Goal: Task Accomplishment & Management: Manage account settings

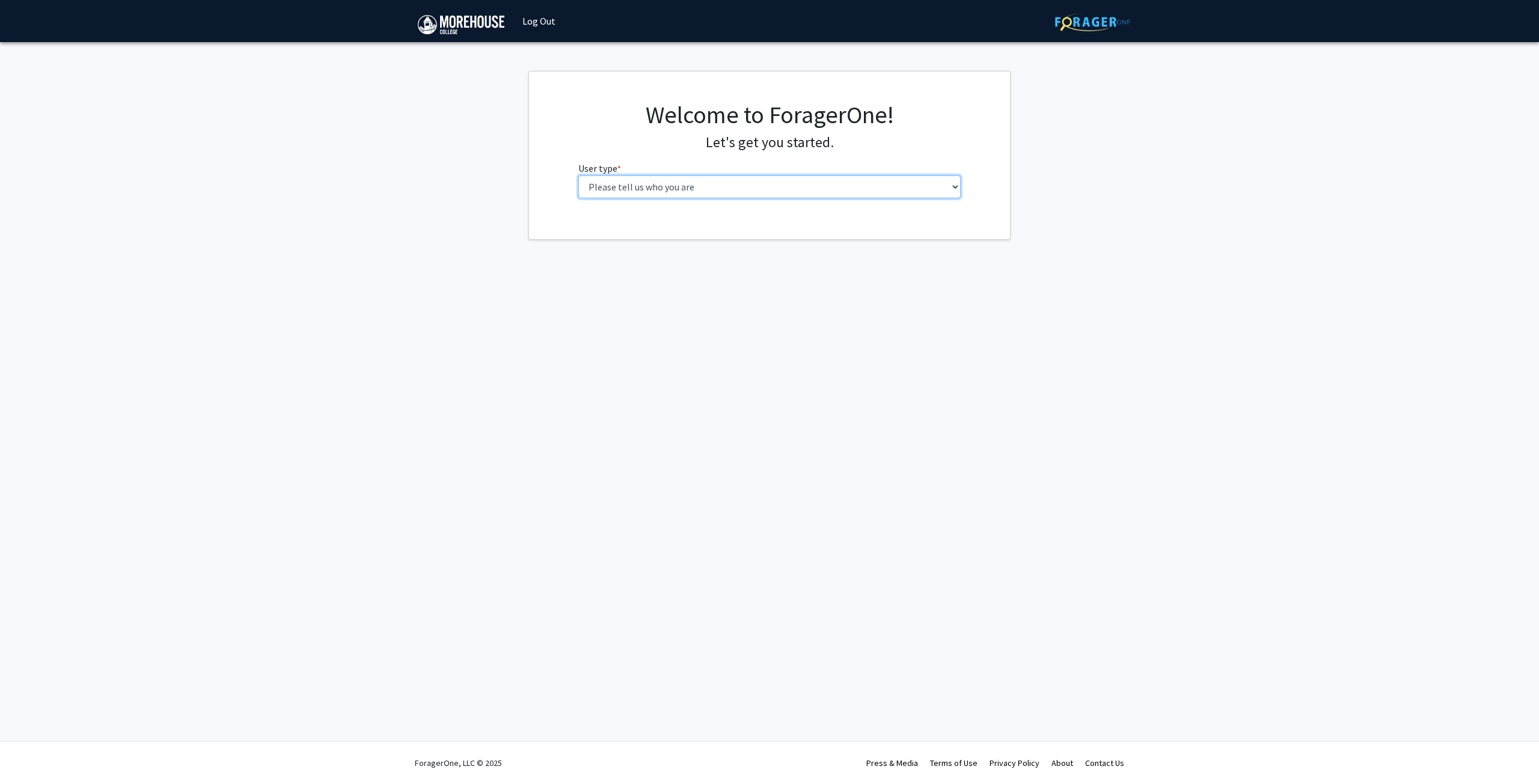
click at [652, 182] on select "Please tell us who you are Undergraduate Student Master's Student Doctoral Cand…" at bounding box center [770, 187] width 383 height 23
select select "6: adminAssistant"
click at [579, 175] on select "Please tell us who you are Undergraduate Student Master's Student Doctoral Cand…" at bounding box center [770, 187] width 383 height 23
click at [616, 236] on input "First Name * required" at bounding box center [770, 234] width 383 height 23
type input "Ciara"
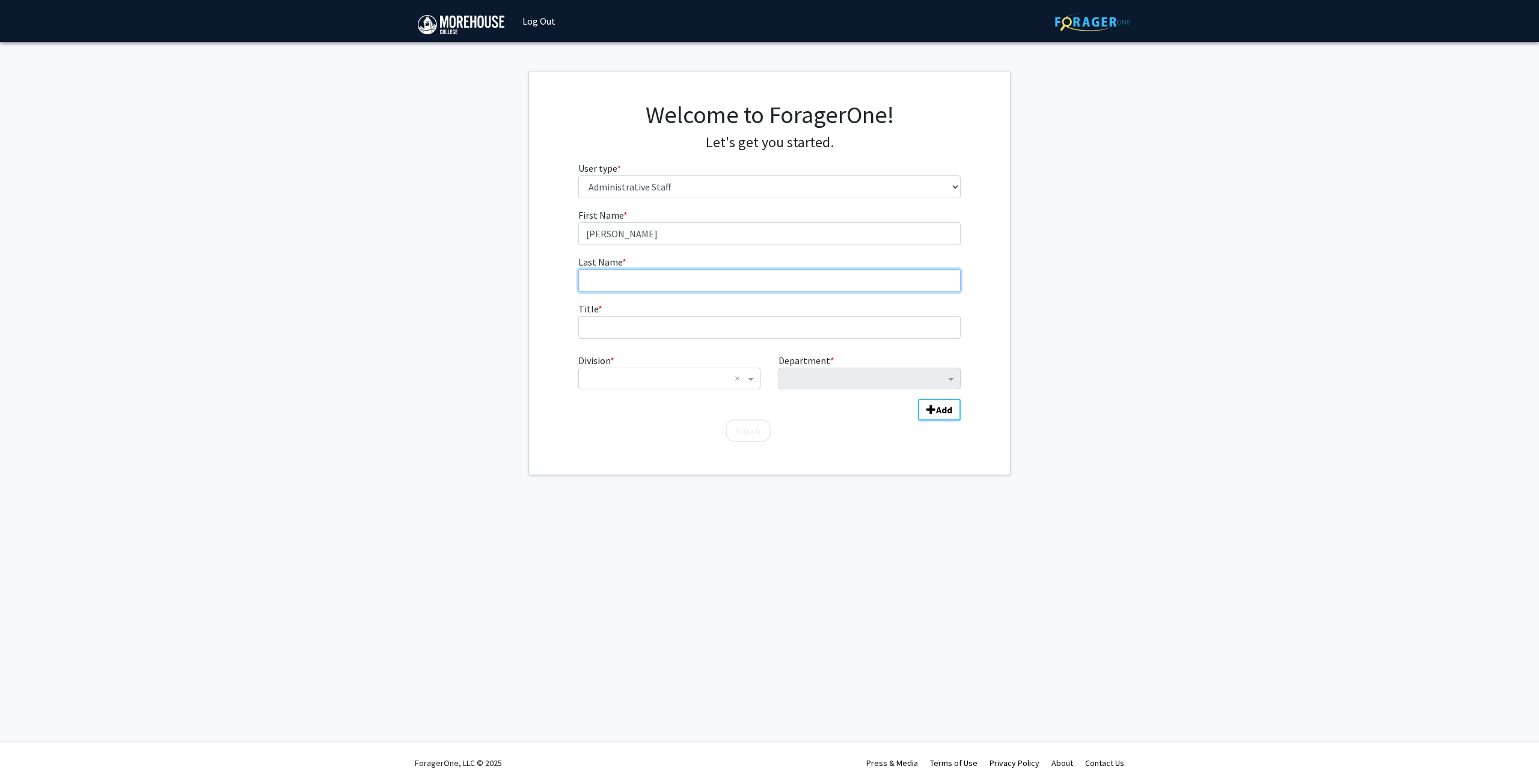
type input "Carr"
click at [607, 331] on input "Title * required" at bounding box center [770, 328] width 383 height 23
type input "Administrative Assistant"
click at [719, 373] on input "Division" at bounding box center [657, 379] width 145 height 14
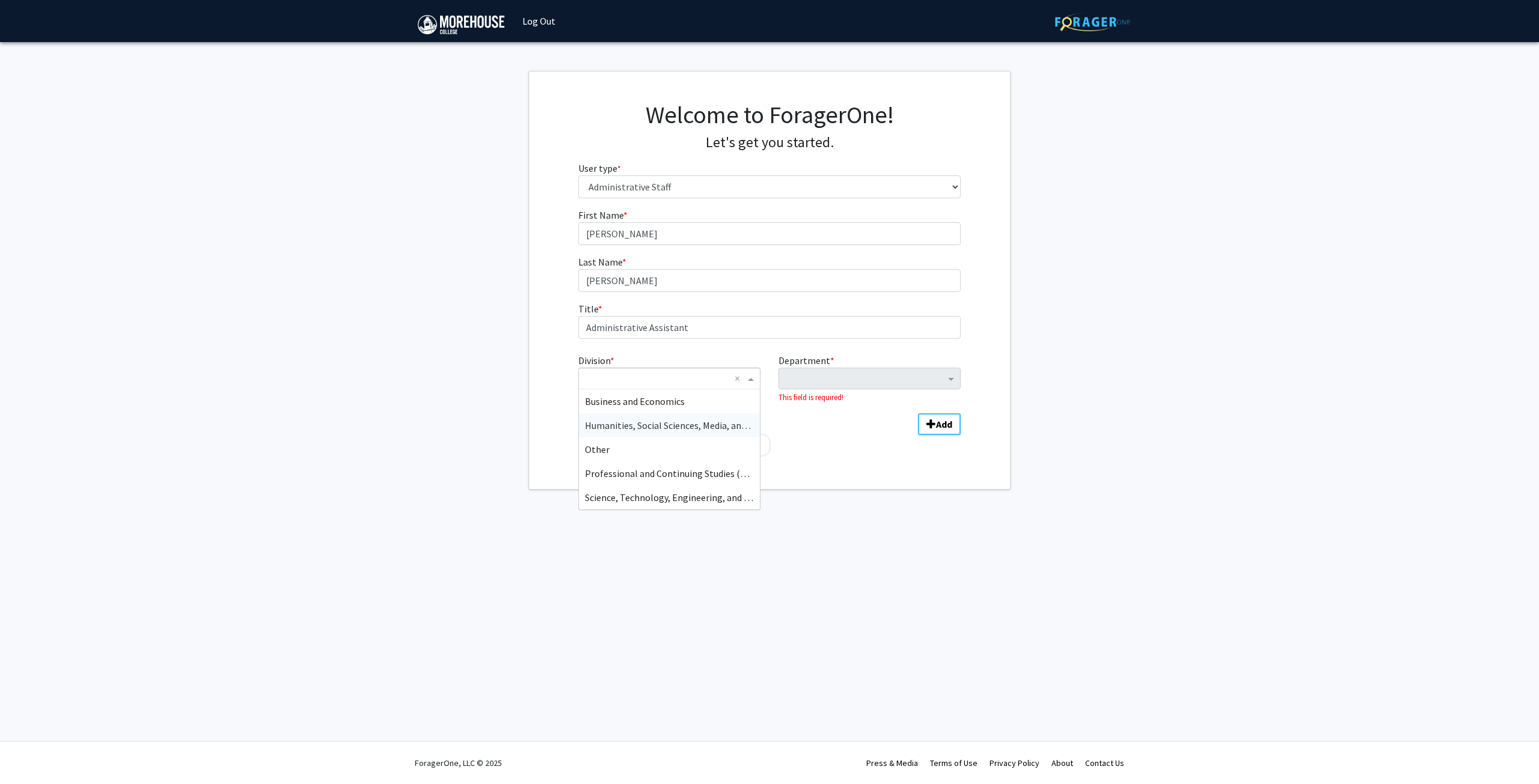
click at [690, 428] on span "Humanities, Social Sciences, Media, and Arts (HSSMA)" at bounding box center [694, 425] width 218 height 12
click at [670, 373] on input "Division" at bounding box center [657, 379] width 145 height 14
click at [604, 426] on span "Other" at bounding box center [597, 425] width 24 height 12
click at [816, 382] on input "Department" at bounding box center [864, 379] width 160 height 14
click at [650, 375] on input "Division" at bounding box center [657, 379] width 145 height 14
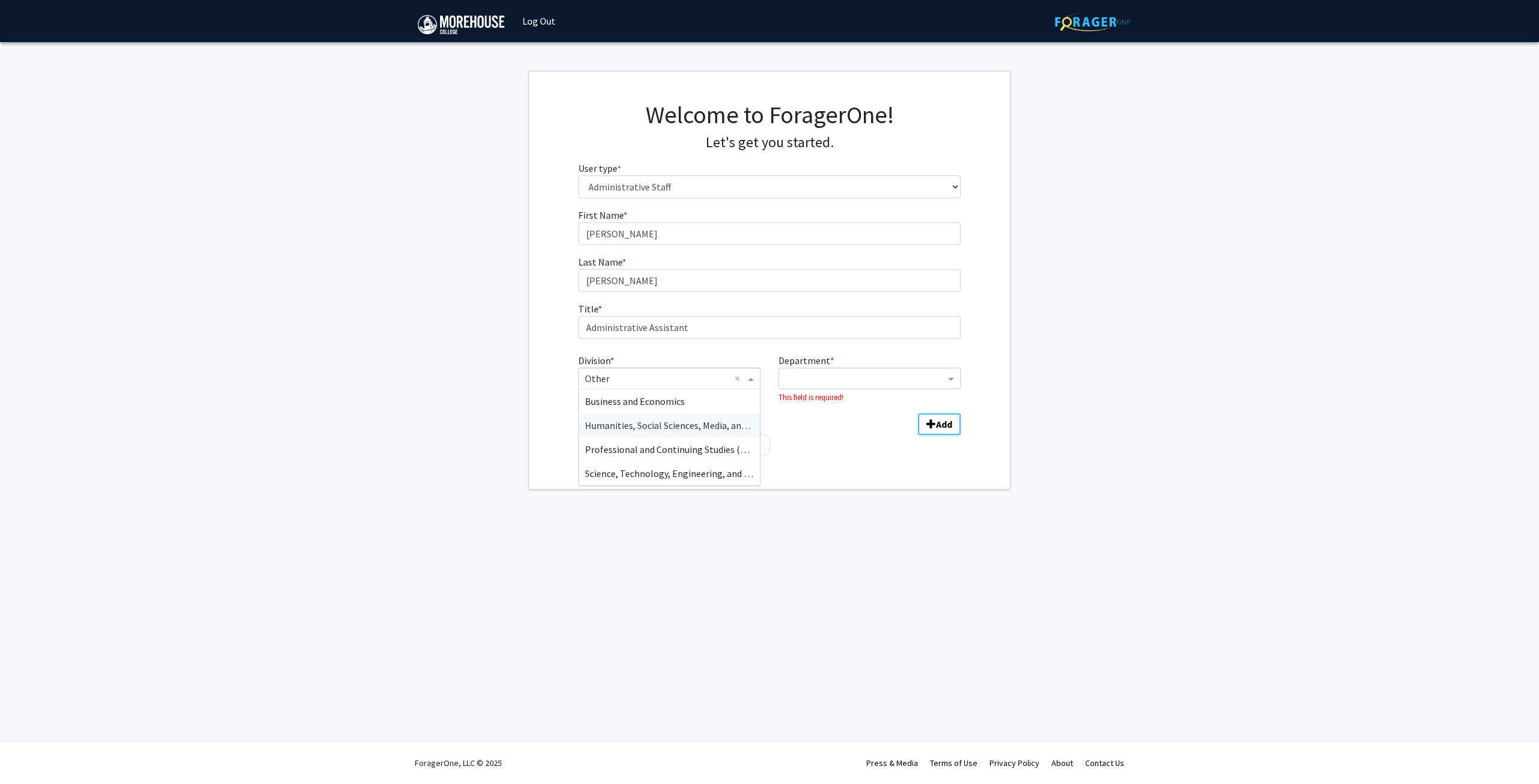
click at [666, 424] on span "Humanities, Social Sciences, Media, and Arts (HSSMA)" at bounding box center [694, 425] width 218 height 12
click at [836, 383] on input "Department" at bounding box center [864, 379] width 160 height 14
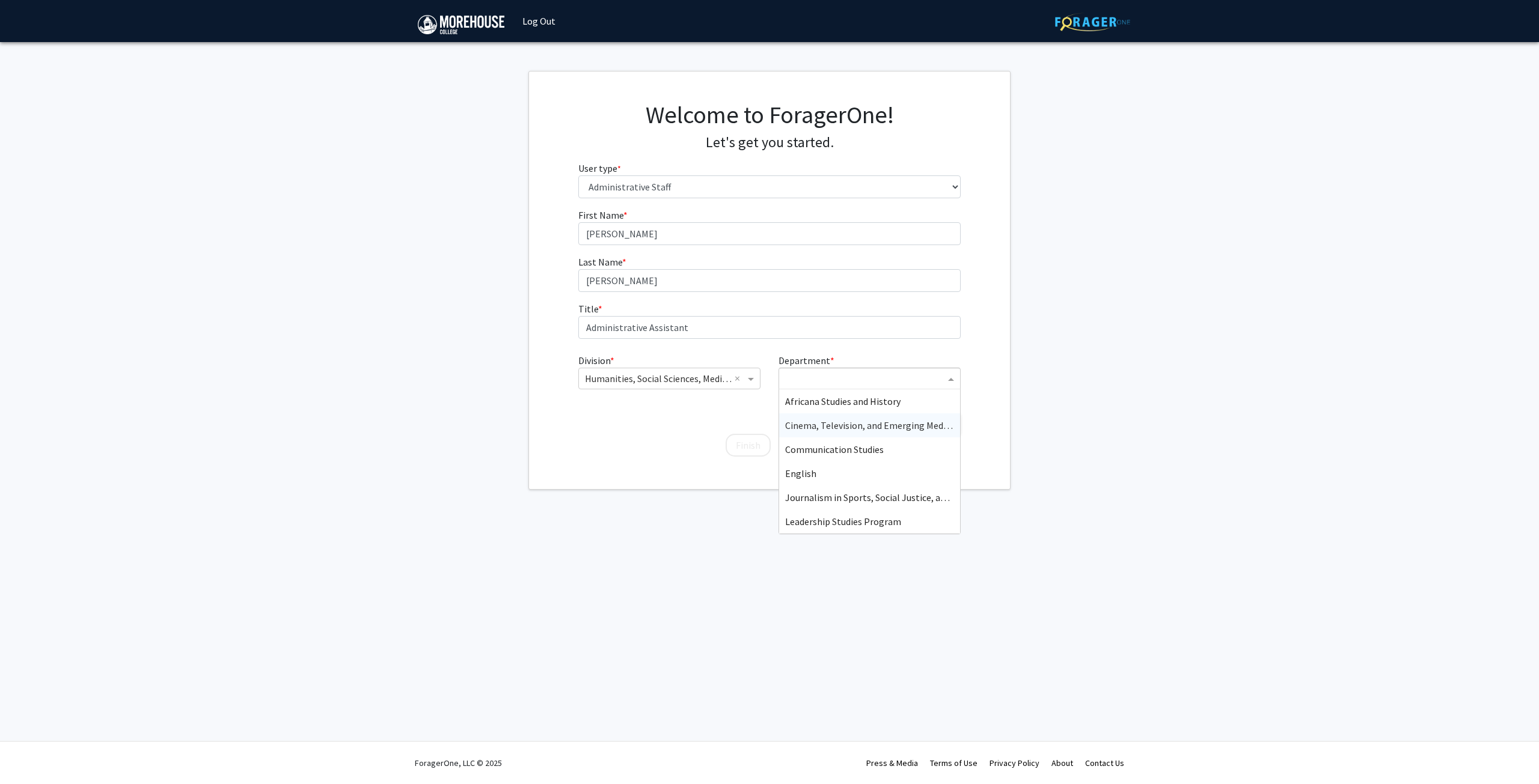
scroll to position [216, 0]
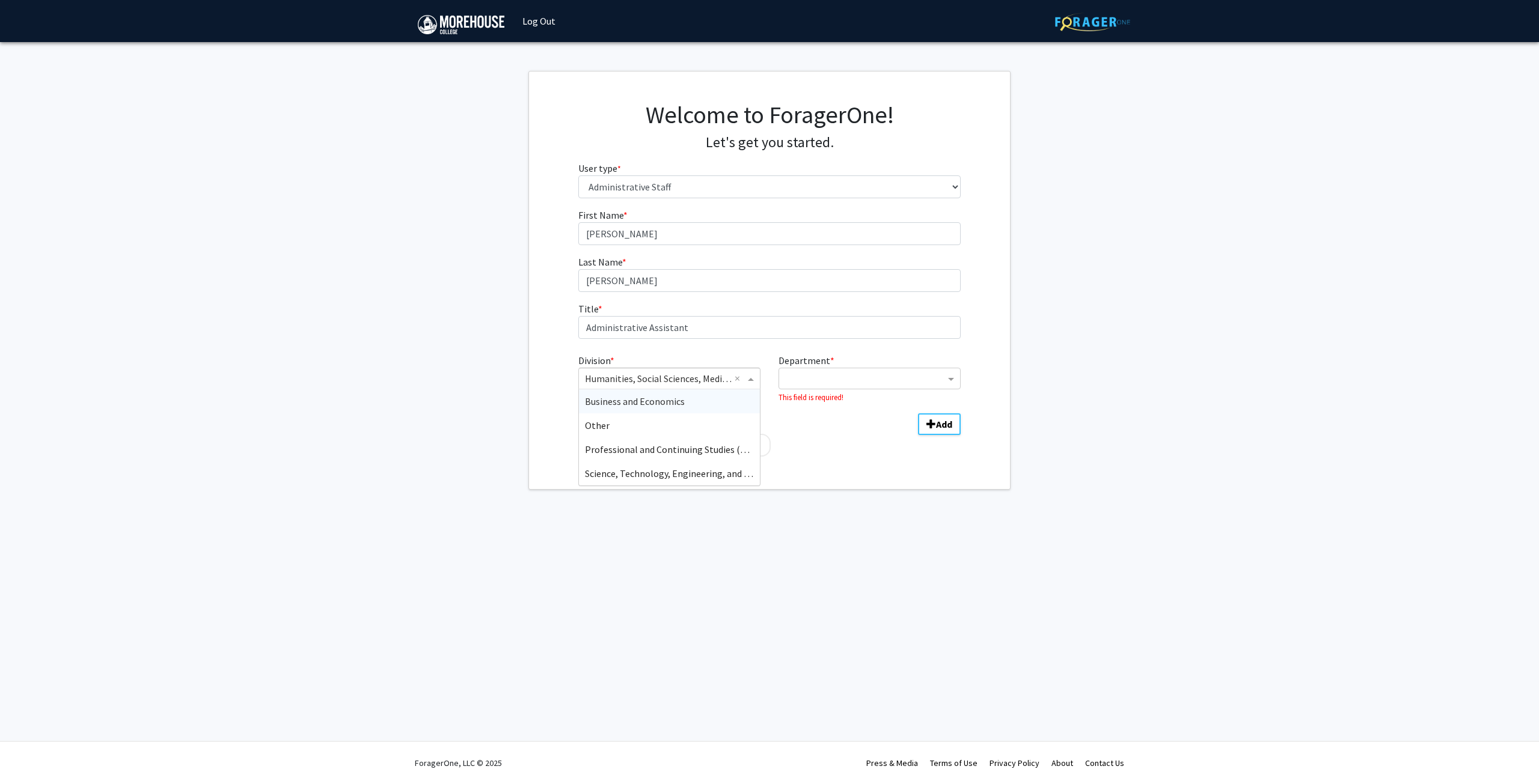
click at [705, 382] on input "Division" at bounding box center [657, 379] width 145 height 14
click at [686, 473] on span "Science, Technology, Engineering, and Mathematics (STEM)" at bounding box center [708, 473] width 245 height 12
click at [820, 373] on input "Department" at bounding box center [864, 379] width 160 height 14
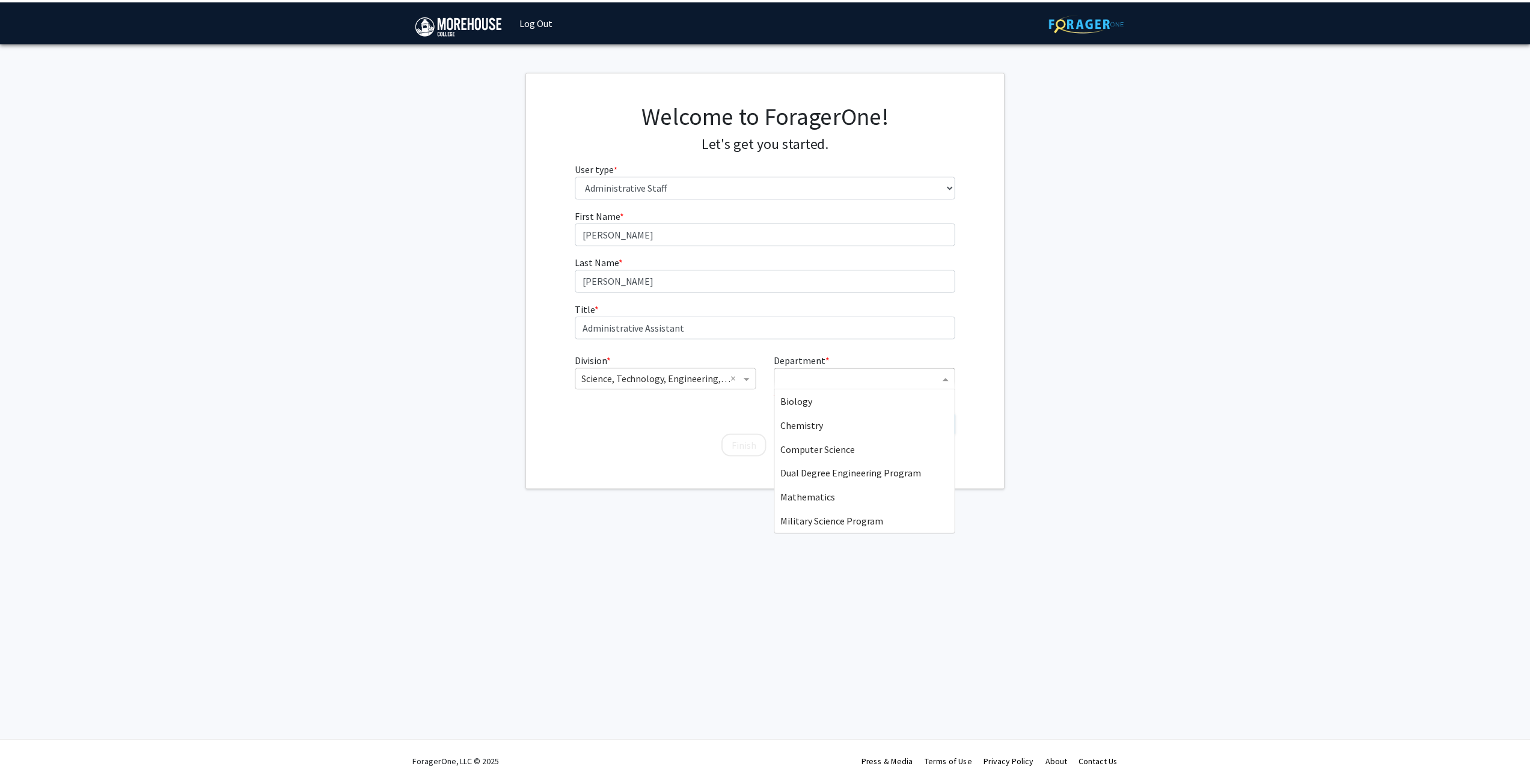
scroll to position [120, 0]
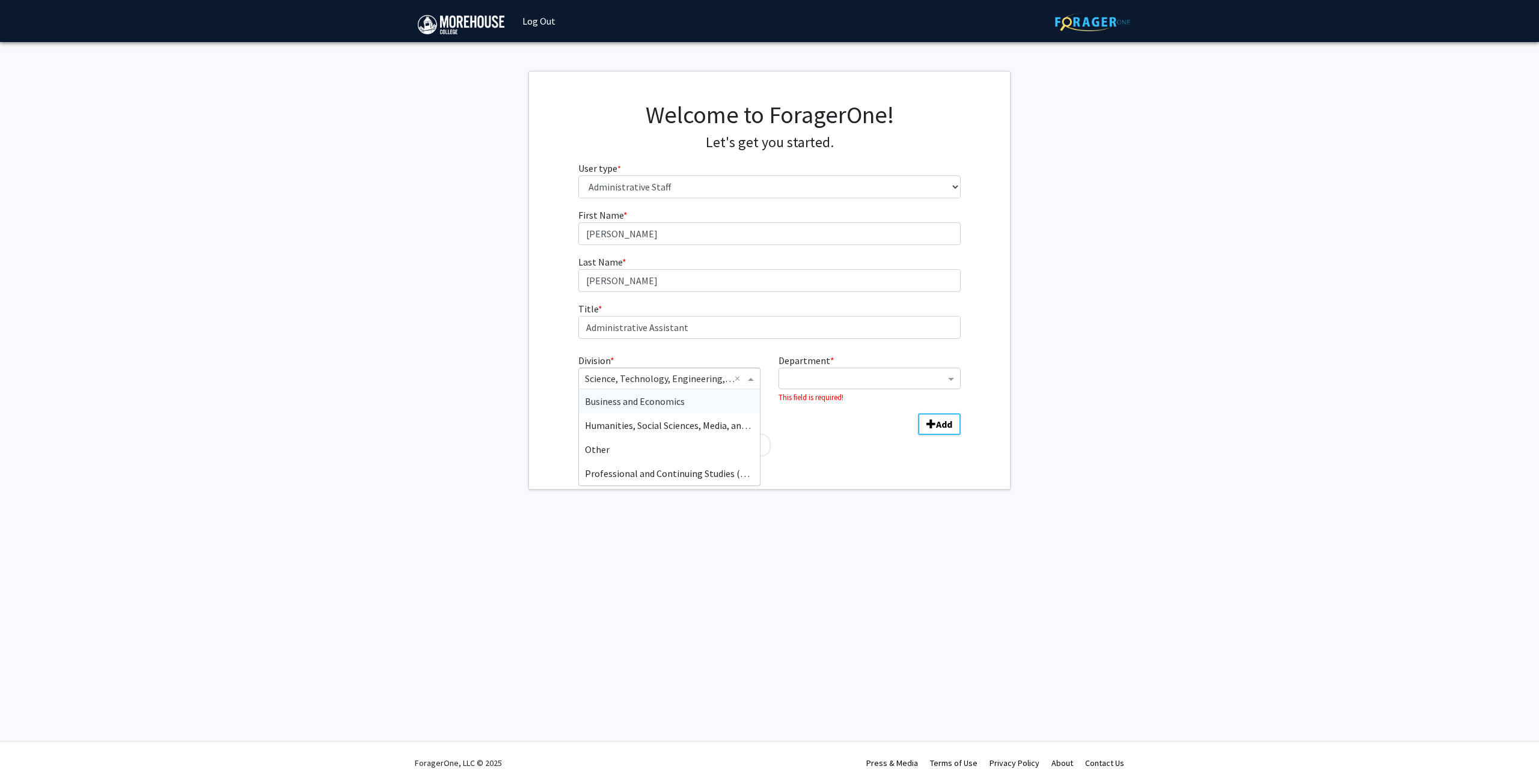
click at [671, 376] on input "Division" at bounding box center [657, 379] width 145 height 14
click at [627, 446] on div "Other" at bounding box center [669, 450] width 181 height 24
click at [811, 382] on input "Department" at bounding box center [864, 379] width 160 height 14
click at [811, 378] on input "Department" at bounding box center [864, 379] width 160 height 14
click at [953, 419] on button "Add" at bounding box center [940, 425] width 43 height 21
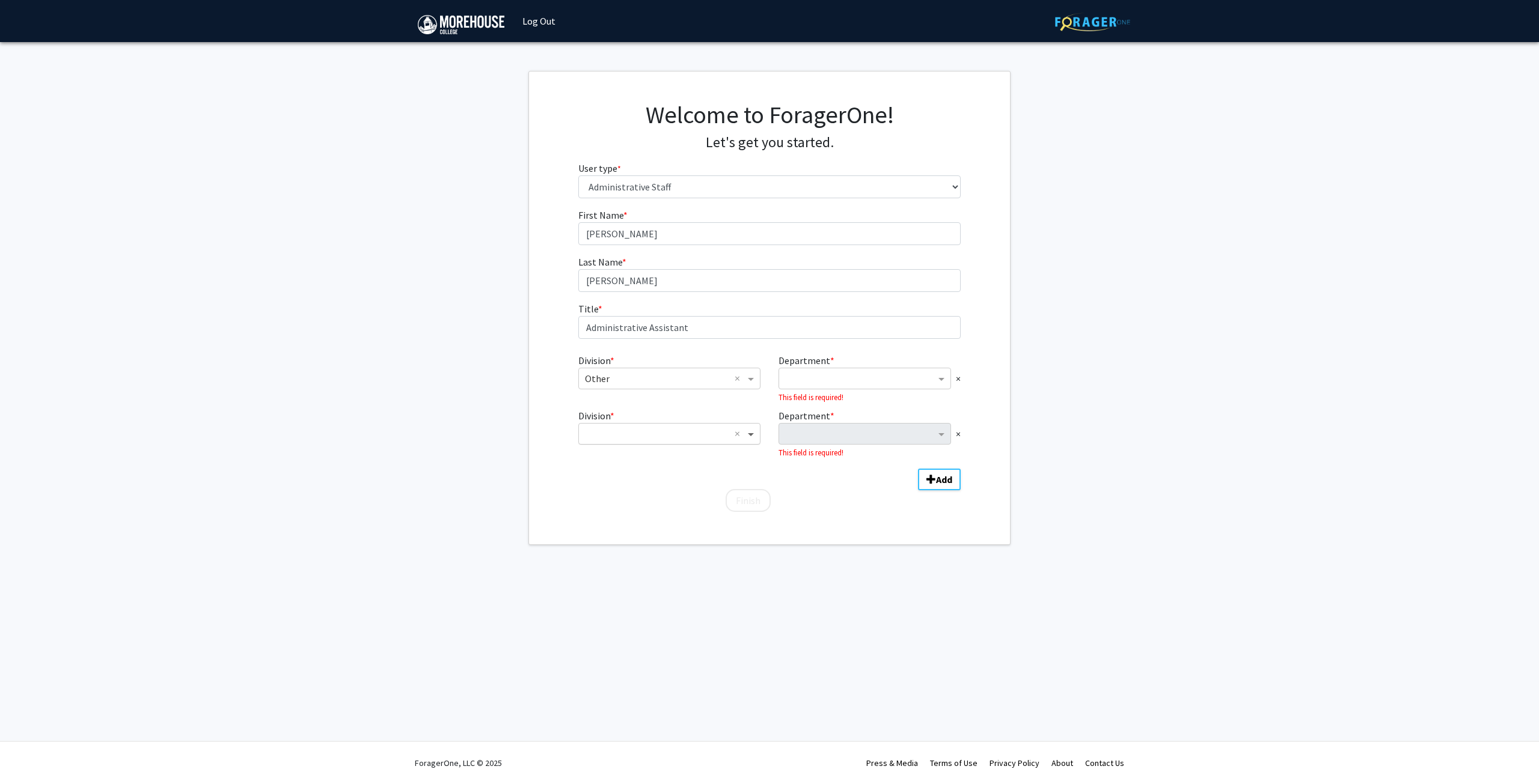
click at [746, 435] on span "Division" at bounding box center [752, 434] width 15 height 14
click at [734, 435] on div "Division" at bounding box center [669, 434] width 181 height 14
click at [844, 503] on div "First Name * required Ciara Last Name * required Carr Title * required Administ…" at bounding box center [770, 360] width 401 height 305
click at [960, 433] on span "×" at bounding box center [958, 434] width 5 height 14
click at [826, 377] on input "Department" at bounding box center [864, 379] width 160 height 14
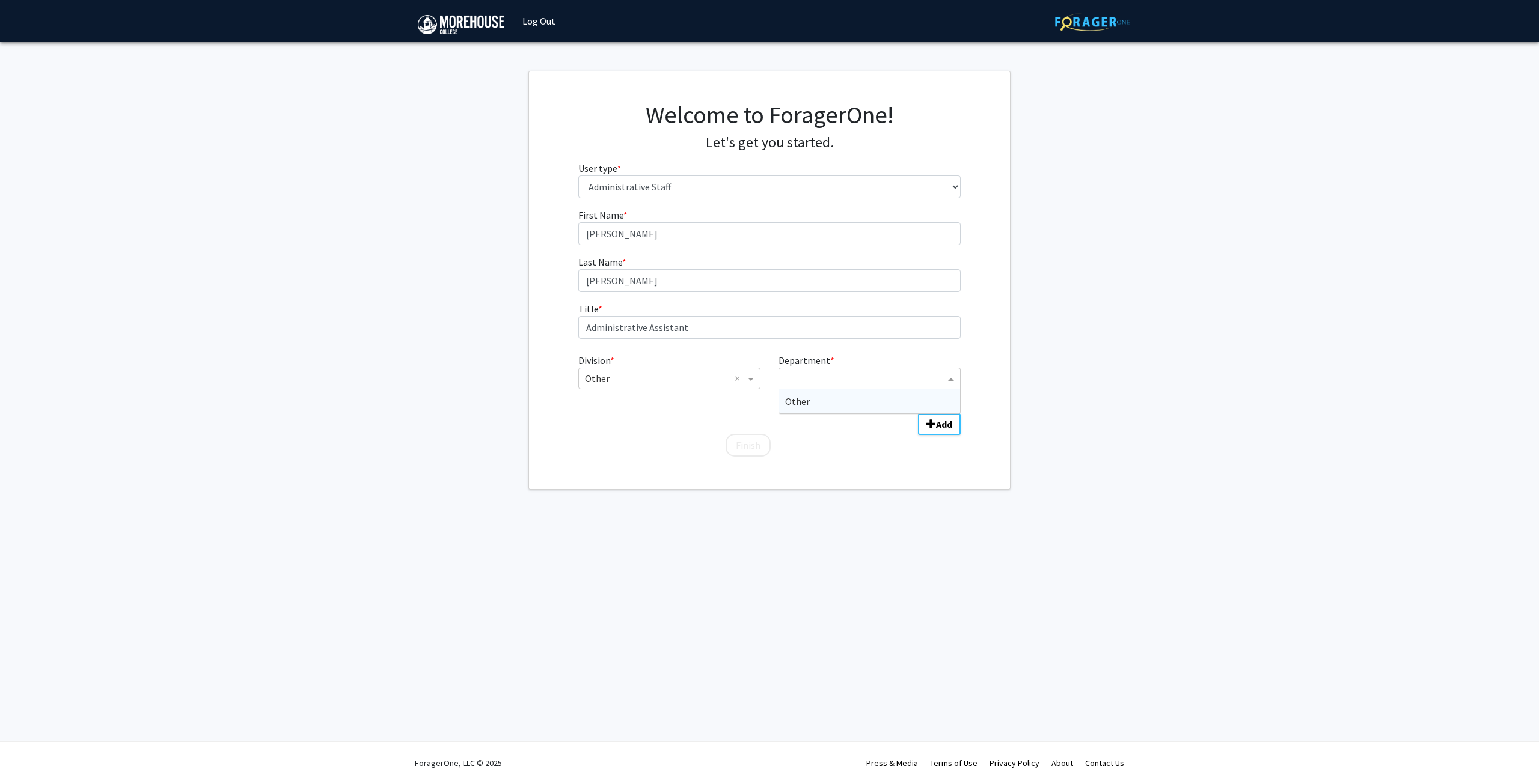
click at [801, 406] on span "Other" at bounding box center [797, 401] width 24 height 12
click at [756, 434] on button "Finish" at bounding box center [748, 431] width 45 height 23
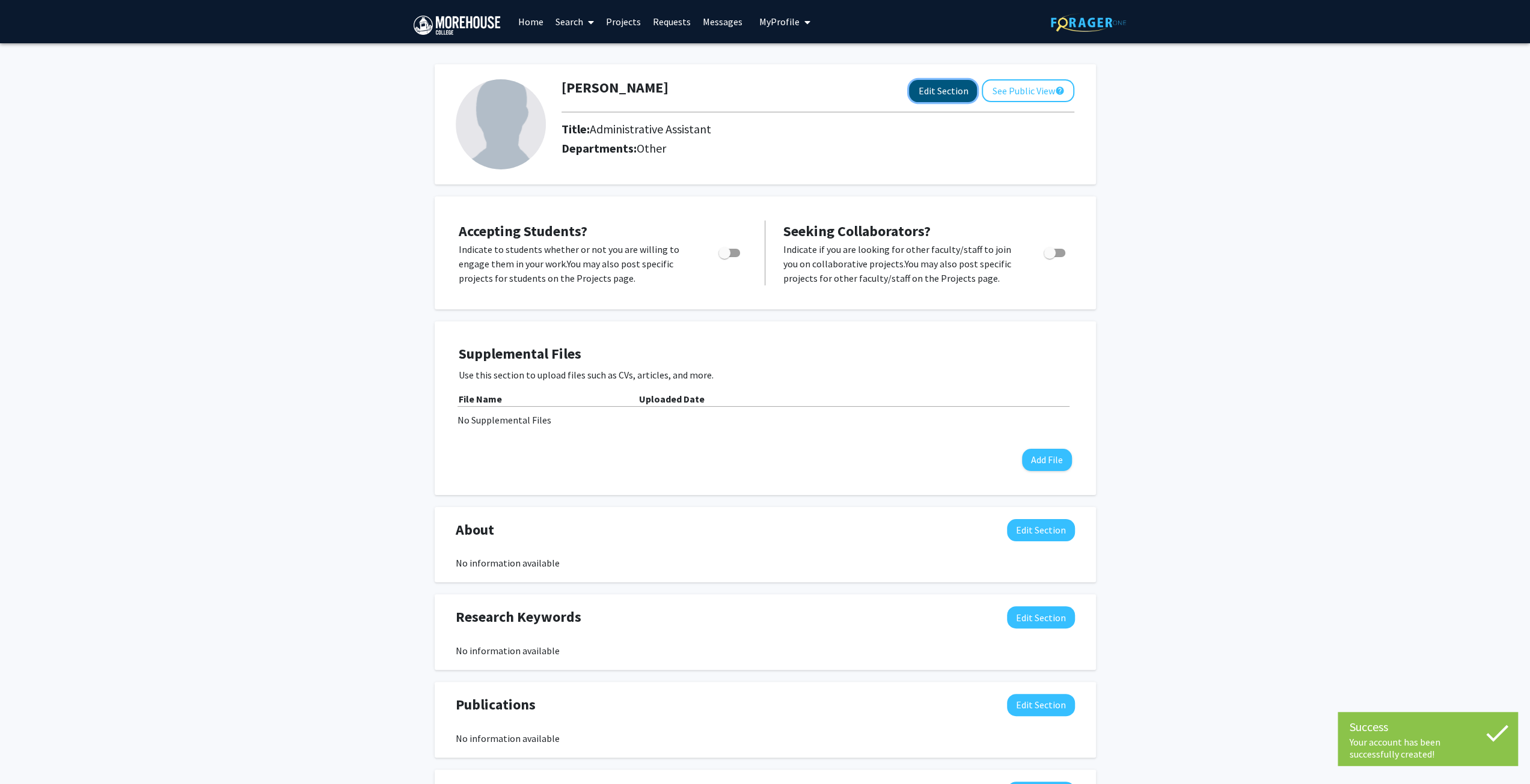
click at [958, 98] on button "Edit Section" at bounding box center [943, 91] width 68 height 22
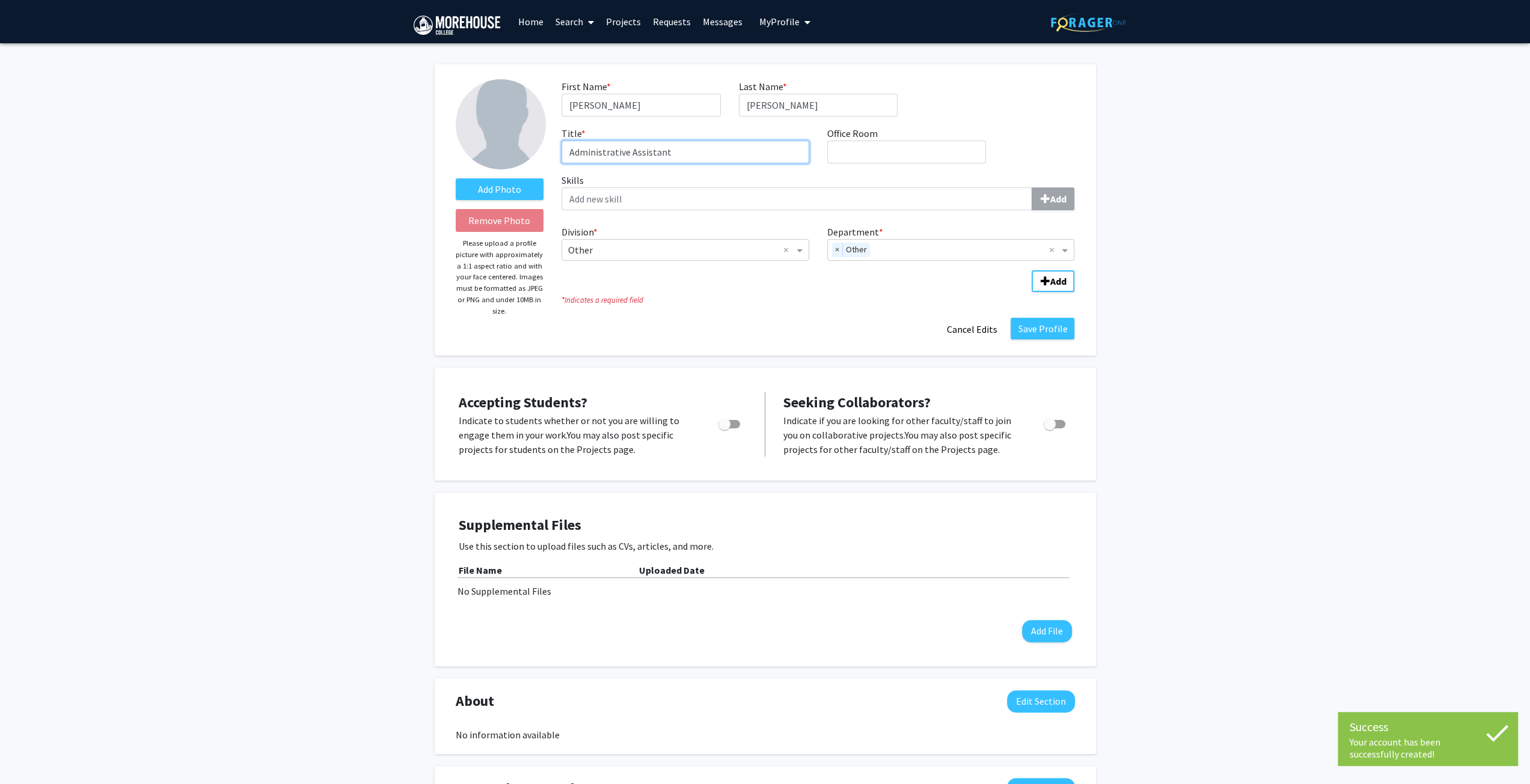
click at [688, 145] on input "Administrative Assistant" at bounding box center [685, 152] width 248 height 23
type input "Administrative Assistant for SPRUST"
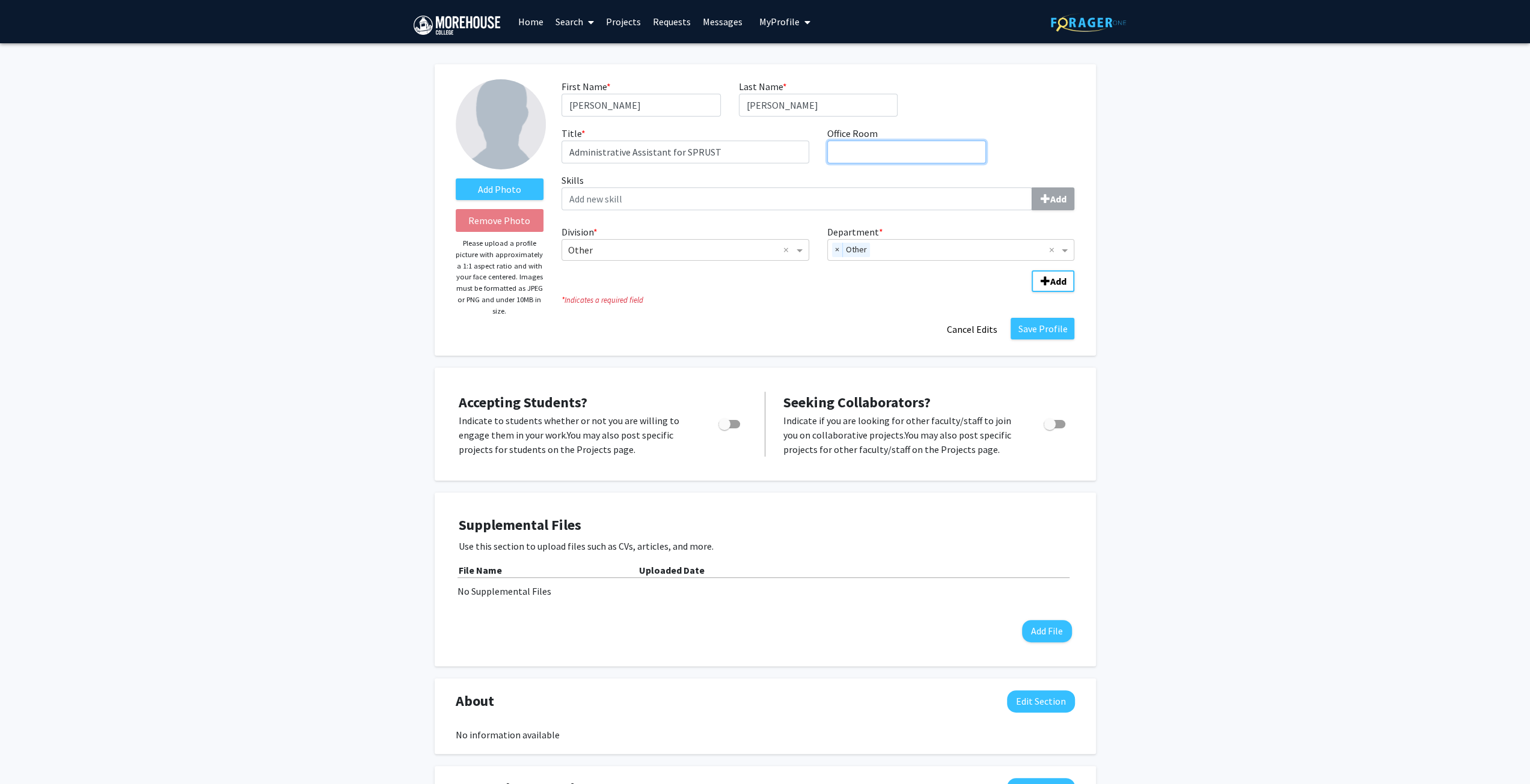
click at [865, 150] on input "Office Room required" at bounding box center [907, 152] width 159 height 23
type input "n"
type input "Nabrit Mapp Mcbay 103"
click at [1052, 335] on button "Save Profile" at bounding box center [1042, 329] width 64 height 21
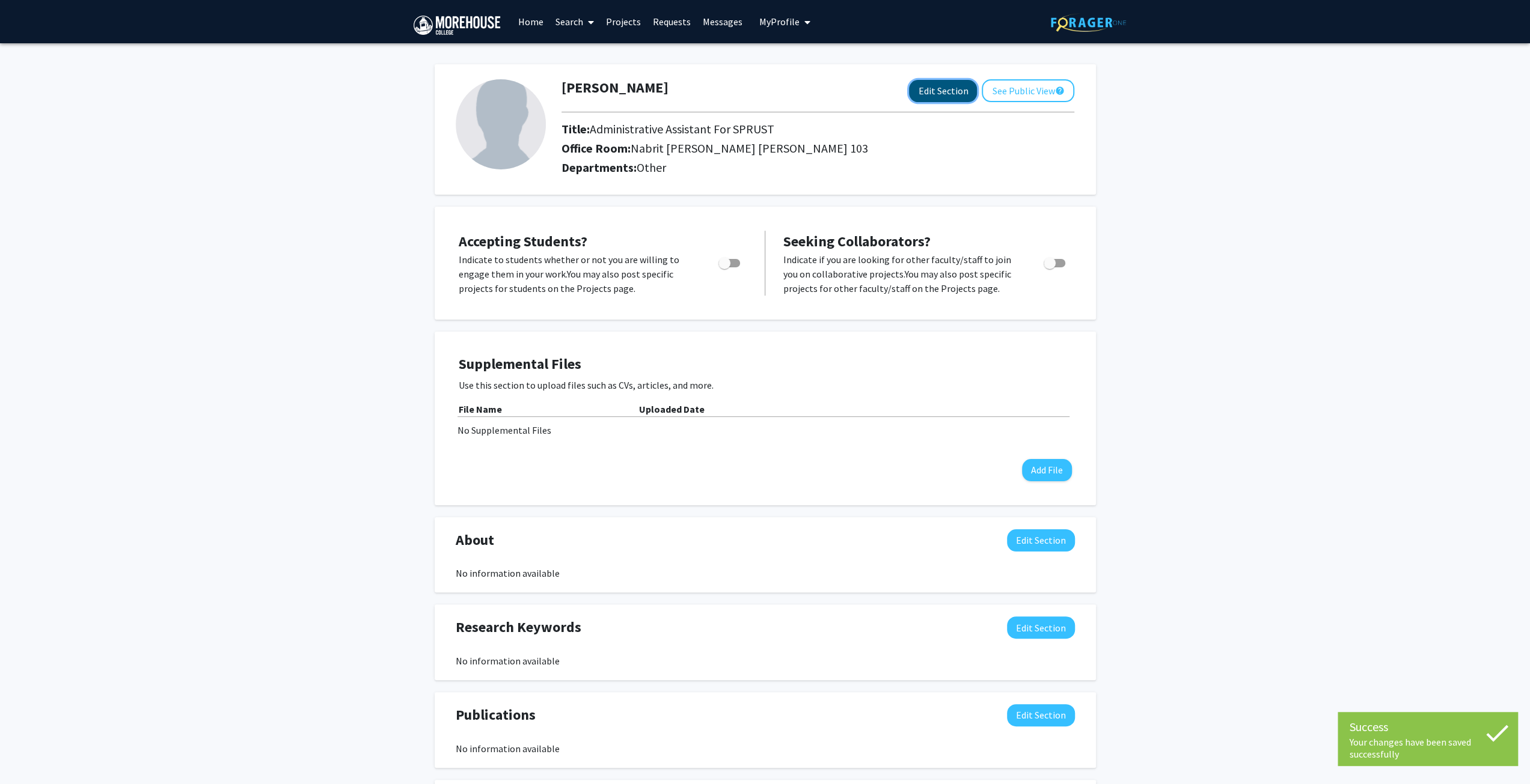
click at [937, 91] on button "Edit Section" at bounding box center [943, 91] width 68 height 22
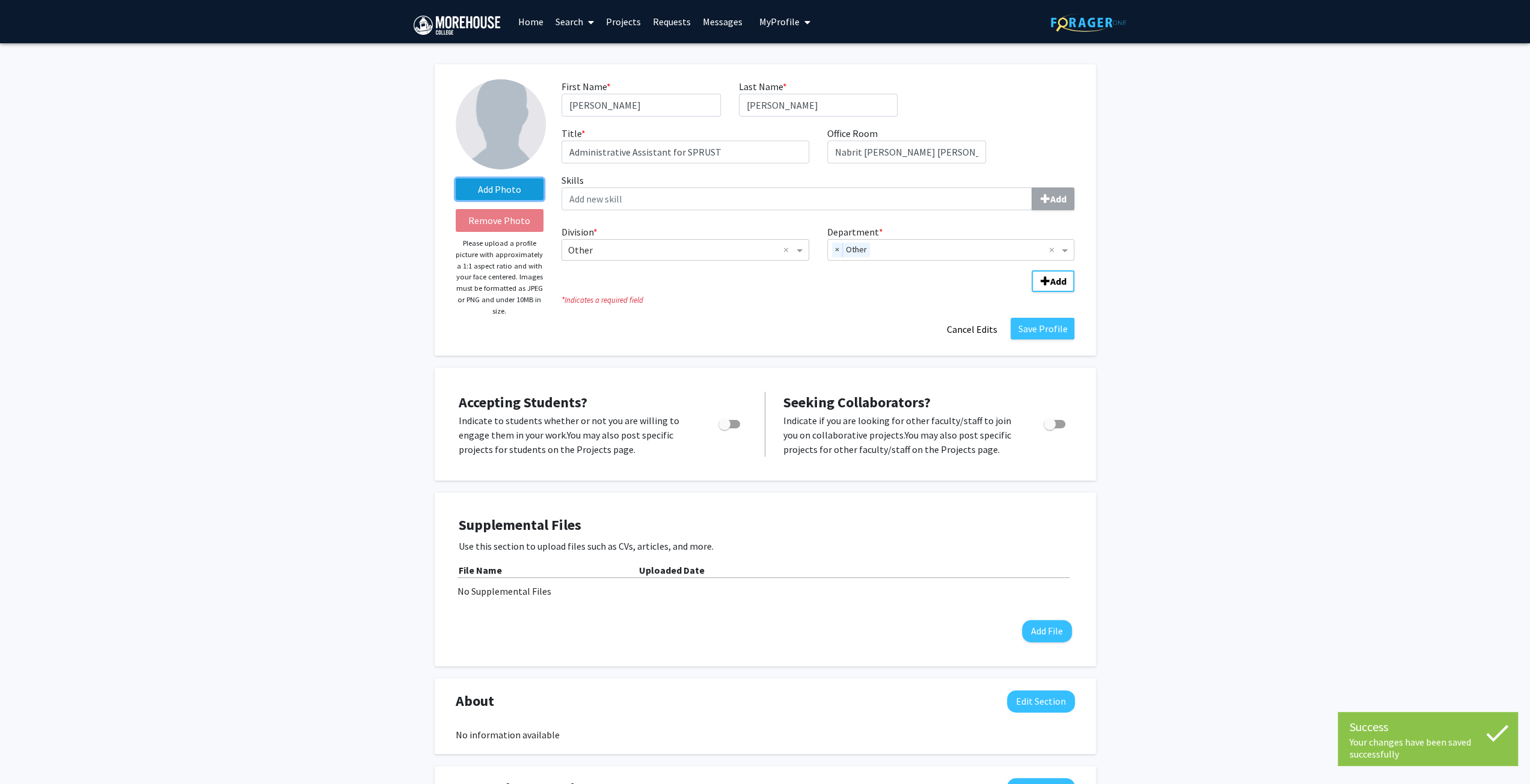
click at [504, 192] on label "Add Photo" at bounding box center [499, 189] width 88 height 21
click at [0, 0] on input "Add Photo" at bounding box center [0, 0] width 0 height 0
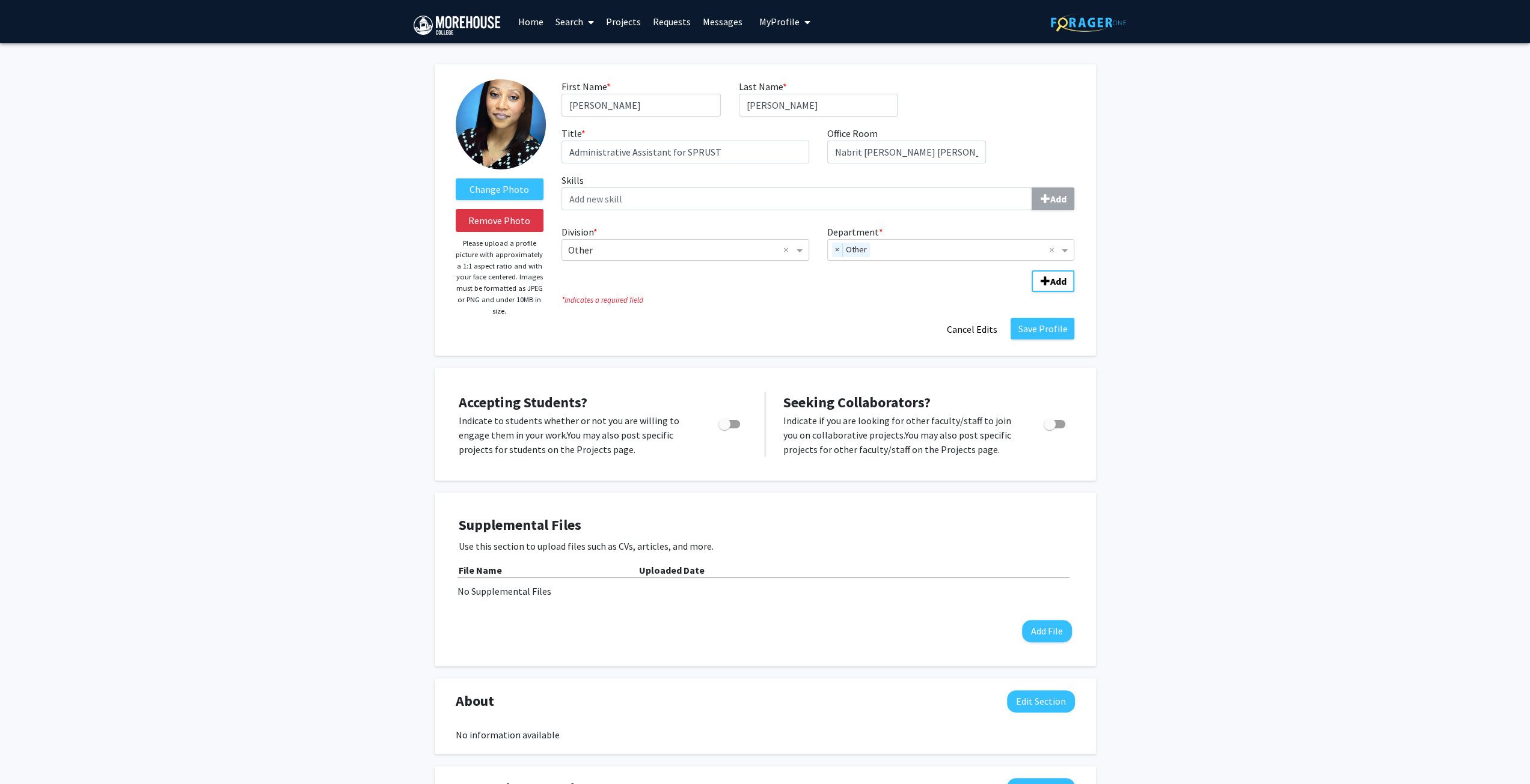
click at [503, 151] on img at bounding box center [501, 125] width 90 height 90
click at [507, 89] on img at bounding box center [501, 125] width 90 height 90
click at [1036, 332] on button "Save Profile" at bounding box center [1042, 329] width 64 height 21
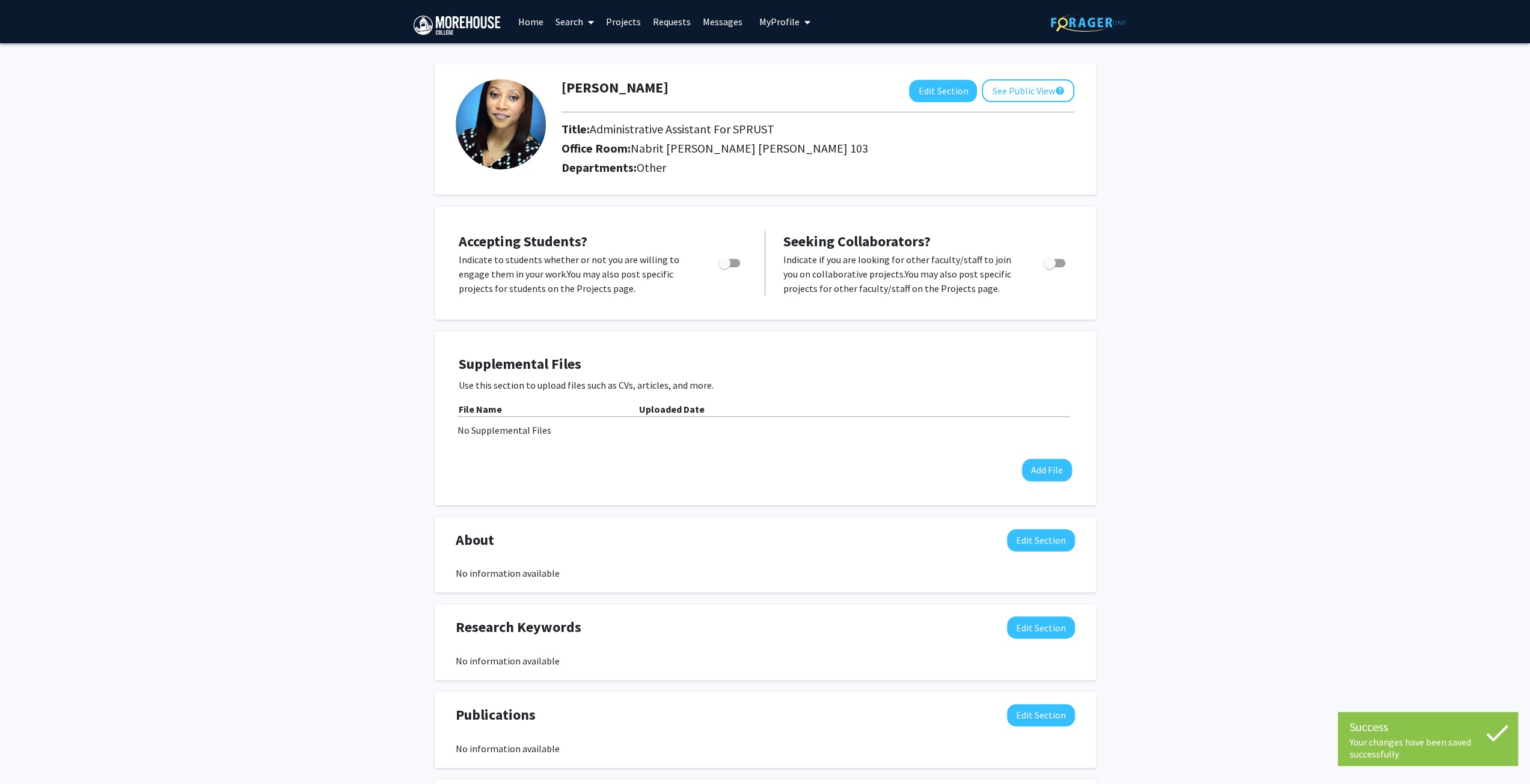
click at [523, 21] on link "Home" at bounding box center [531, 21] width 37 height 42
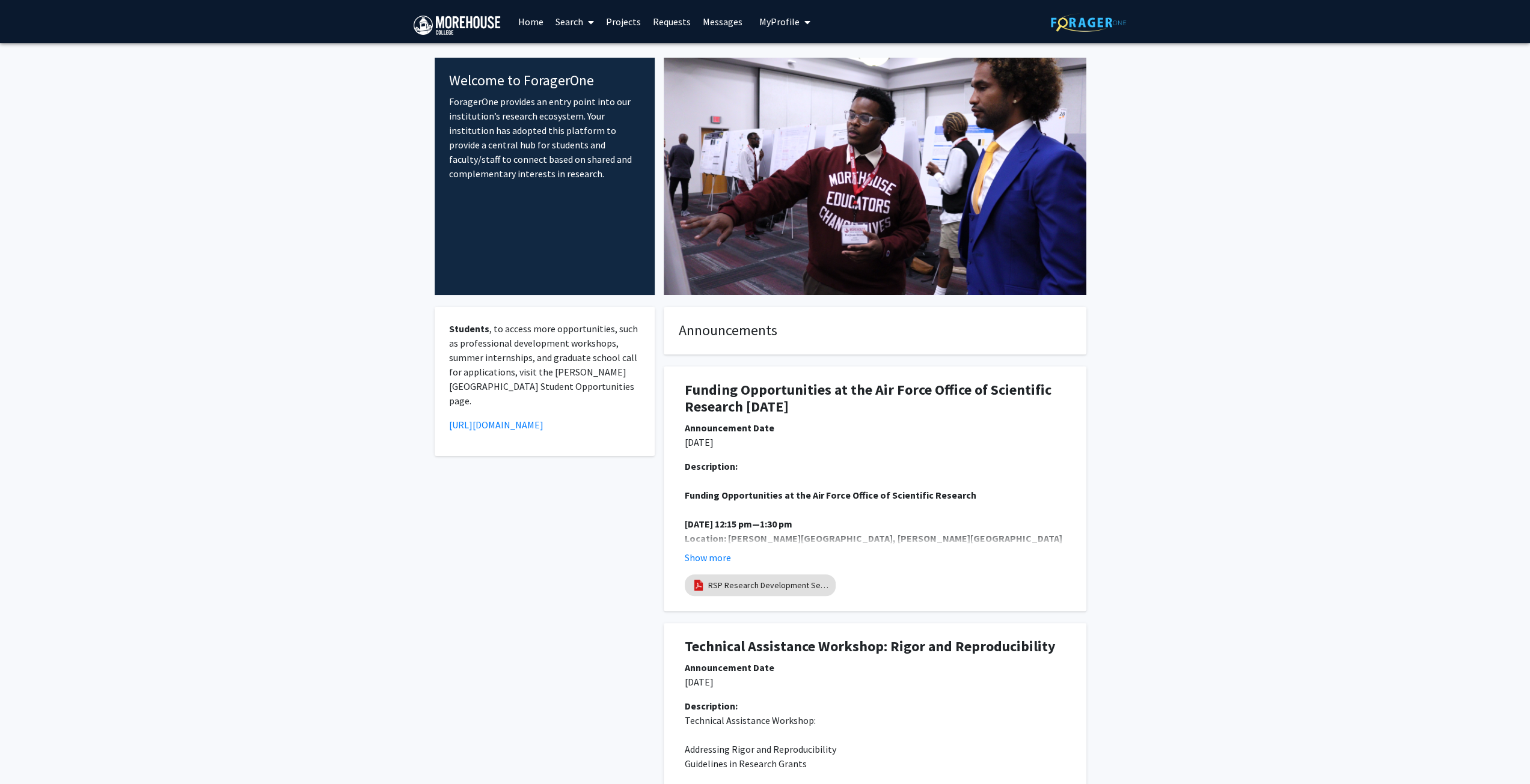
click at [588, 16] on span at bounding box center [588, 22] width 11 height 42
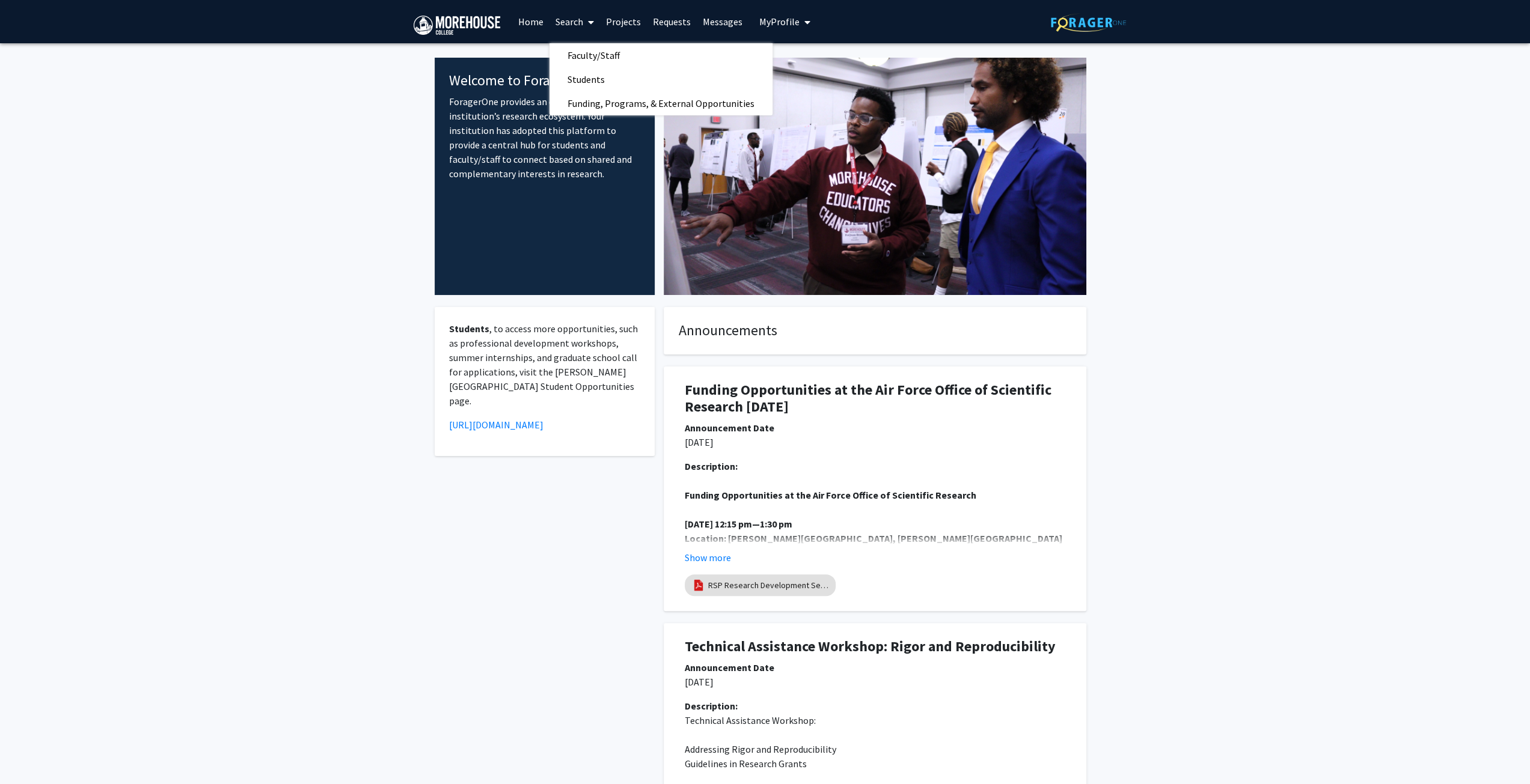
click at [624, 21] on link "Projects" at bounding box center [623, 21] width 47 height 42
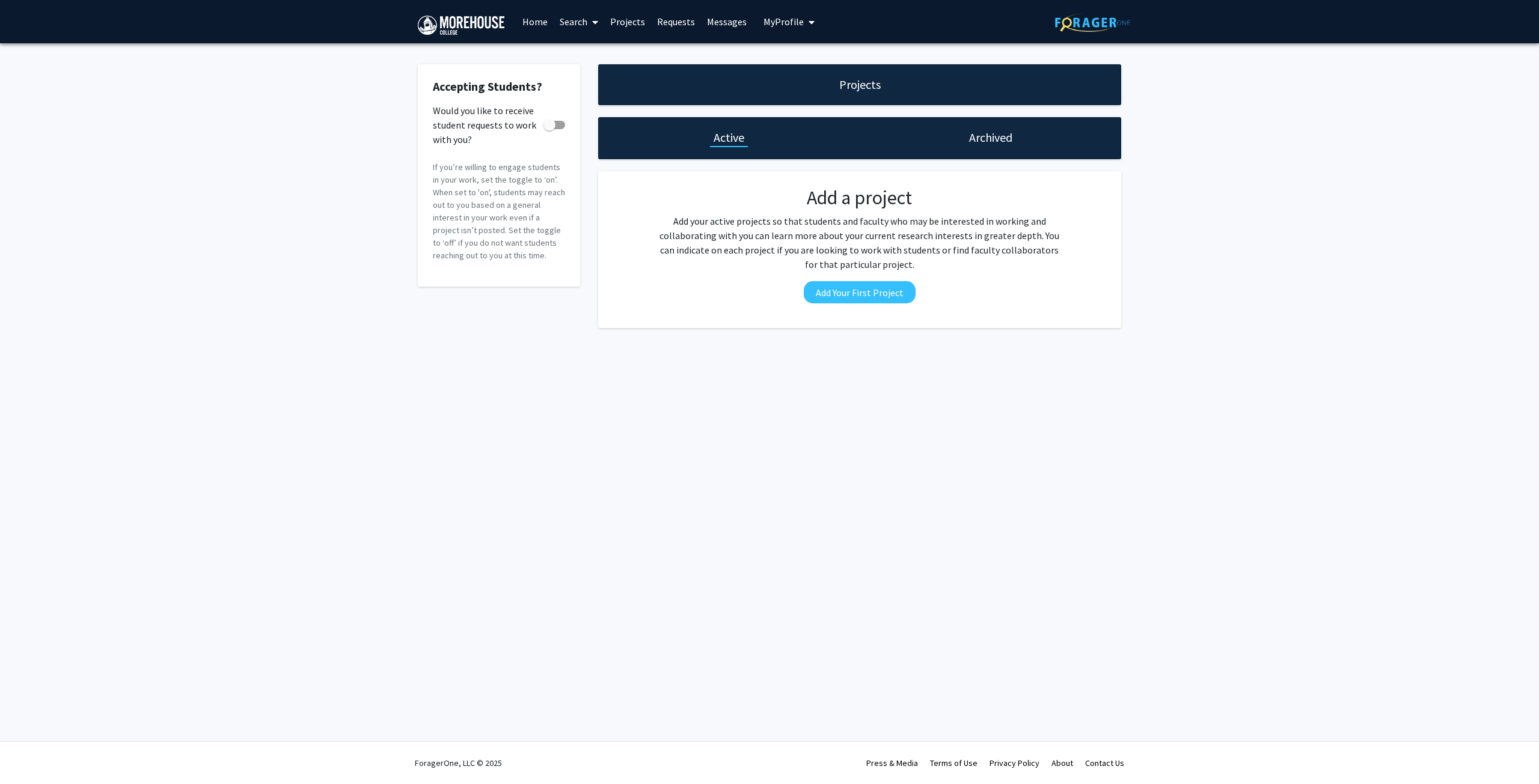
click at [673, 21] on link "Requests" at bounding box center [676, 21] width 50 height 42
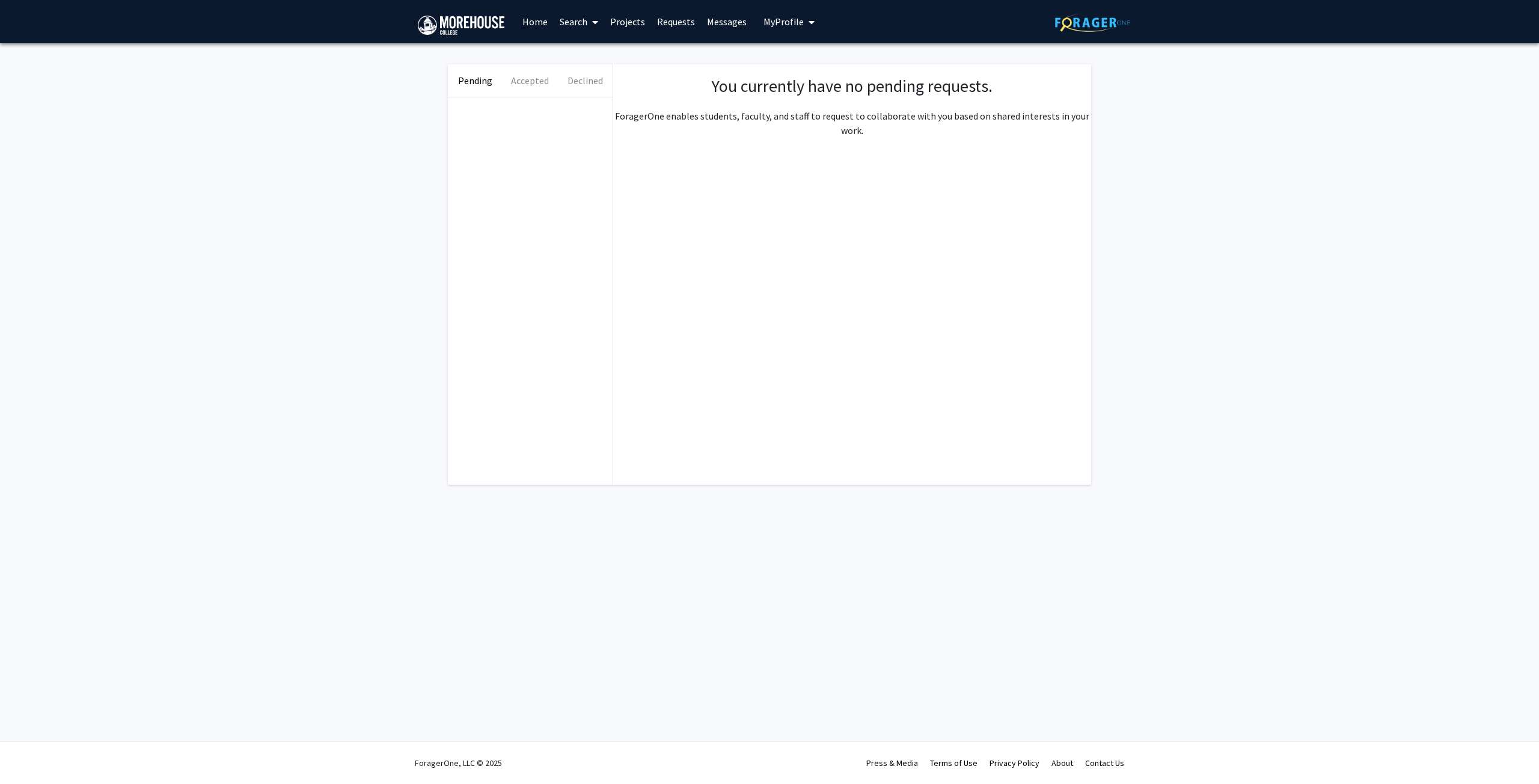
click at [730, 23] on link "Messages" at bounding box center [727, 21] width 52 height 42
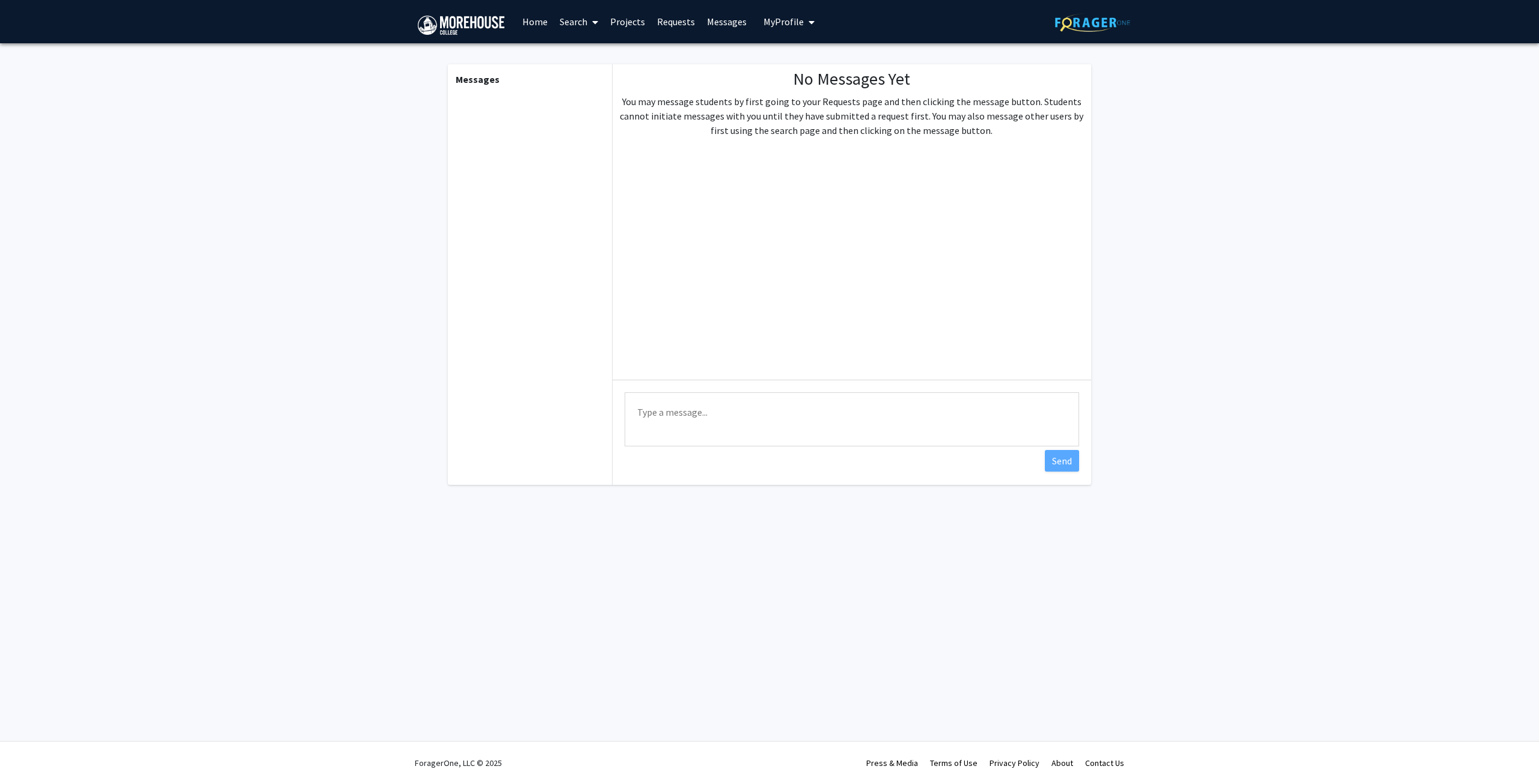
click at [785, 24] on span "My Profile" at bounding box center [783, 21] width 40 height 12
click at [518, 17] on link "Home" at bounding box center [535, 21] width 37 height 42
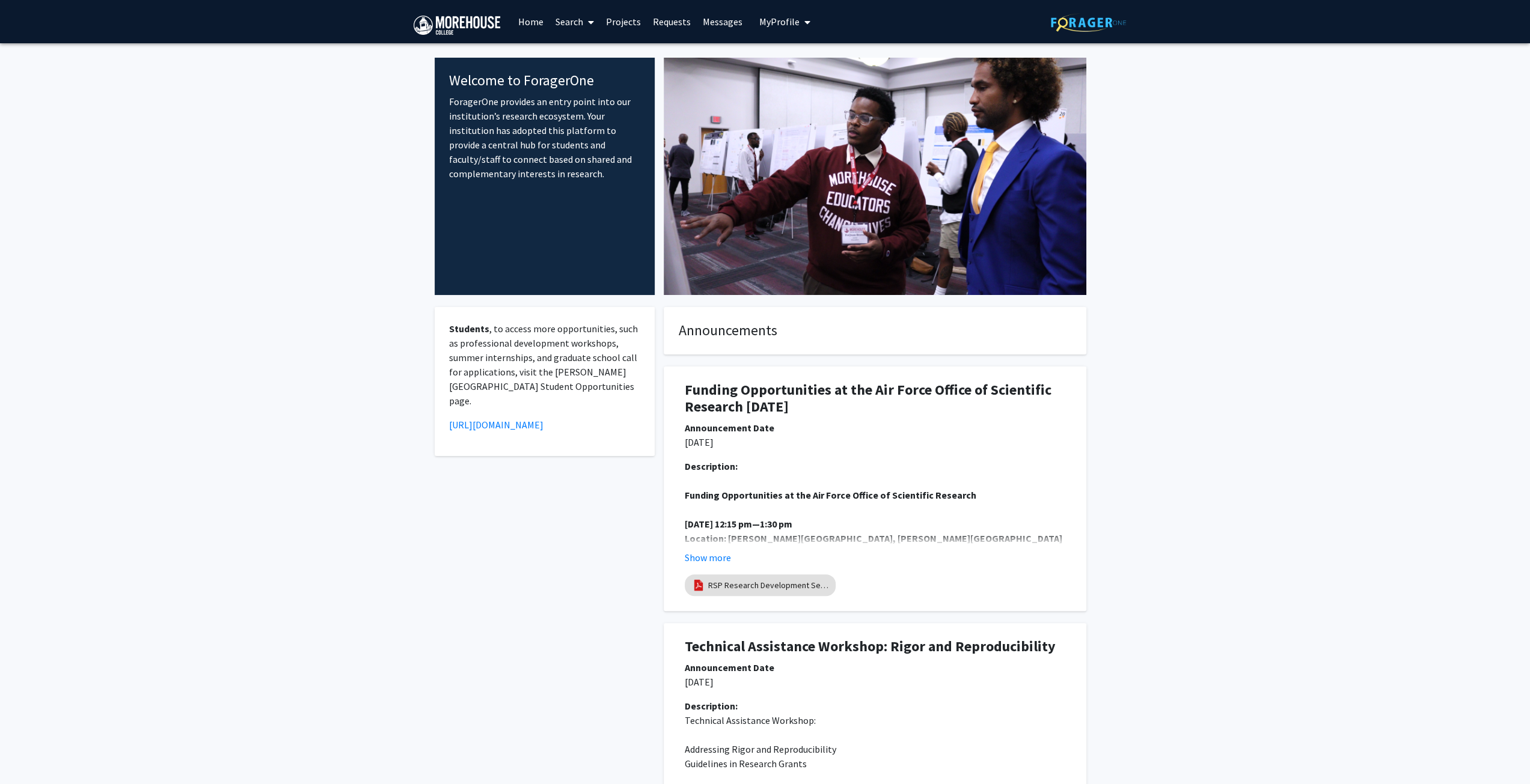
click at [588, 20] on span at bounding box center [588, 22] width 11 height 42
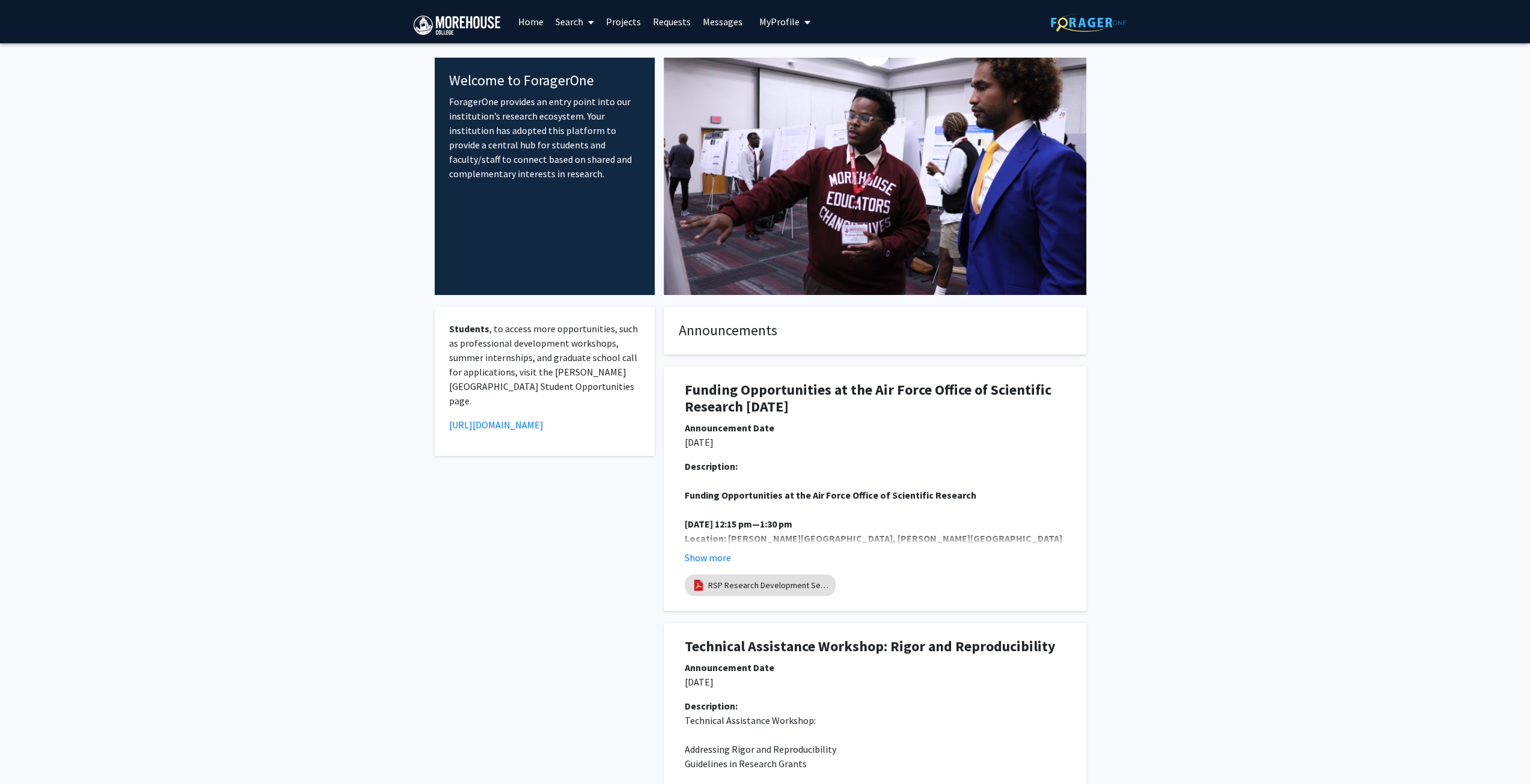
click at [875, 67] on img at bounding box center [875, 177] width 423 height 238
click at [850, 61] on img at bounding box center [875, 177] width 423 height 238
drag, startPoint x: 850, startPoint y: 61, endPoint x: 534, endPoint y: 21, distance: 318.5
click at [534, 21] on link "Home" at bounding box center [531, 21] width 37 height 42
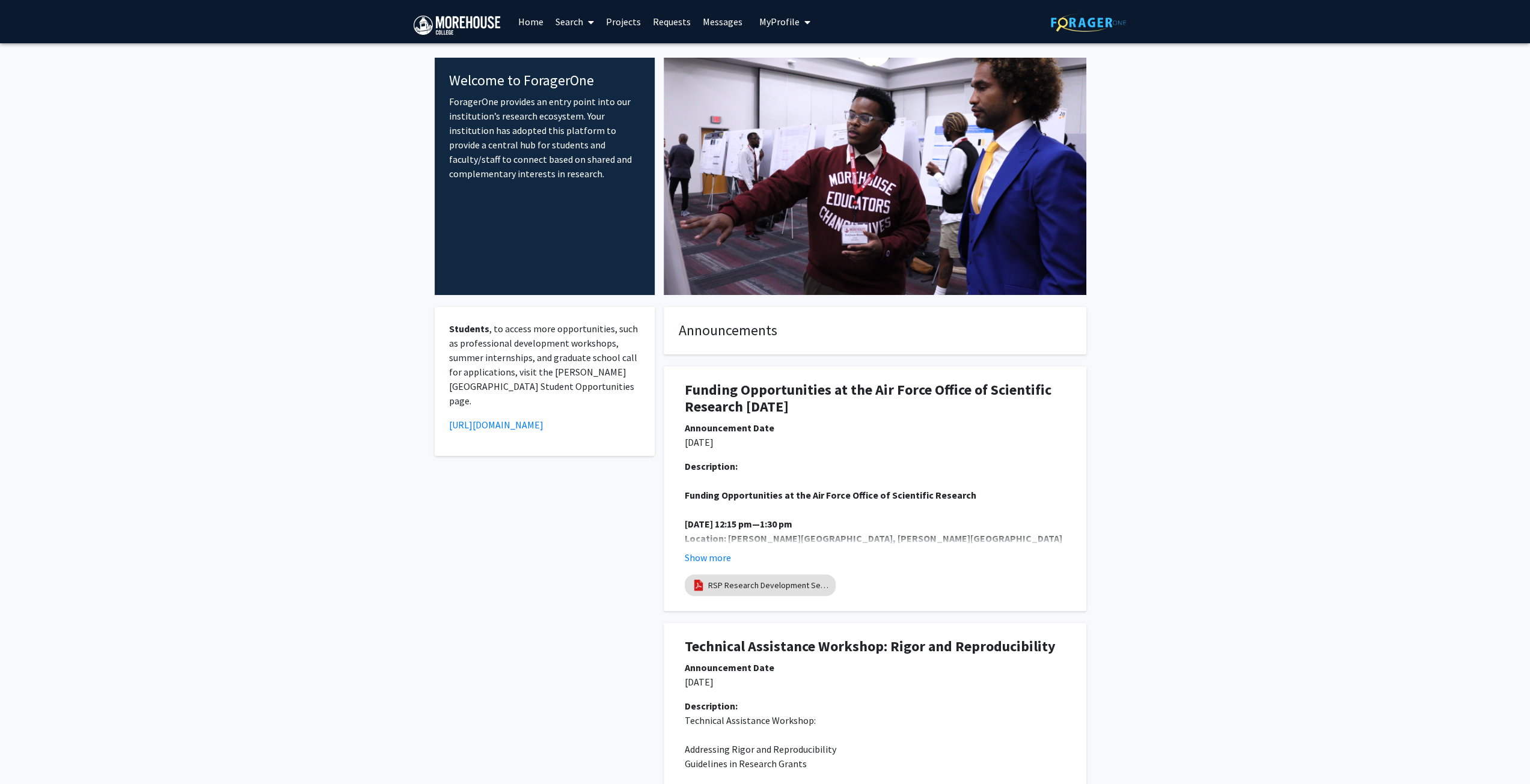
click at [849, 65] on img at bounding box center [875, 177] width 423 height 238
click at [1087, 21] on img at bounding box center [1088, 22] width 75 height 19
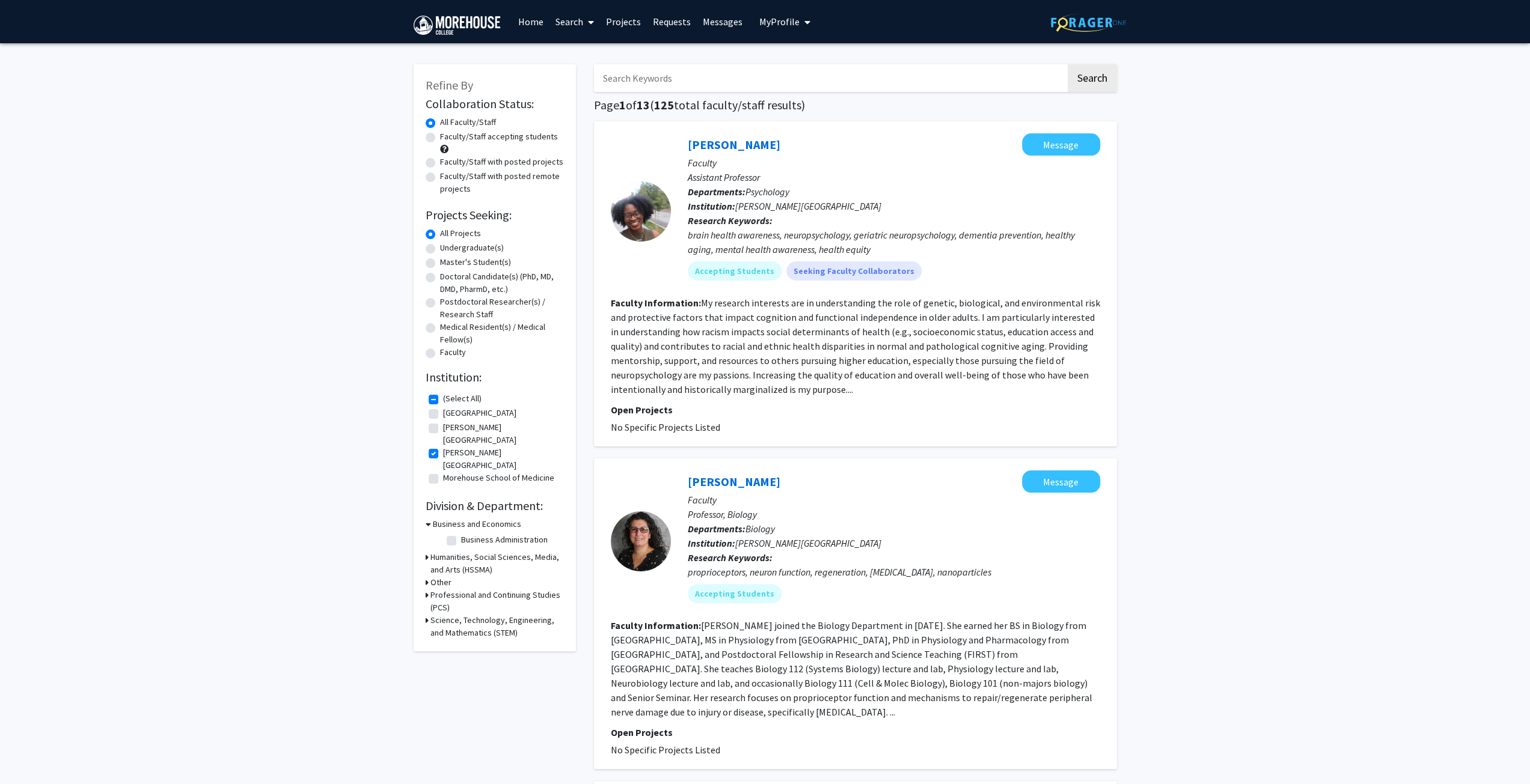
click at [627, 24] on link "Projects" at bounding box center [623, 21] width 47 height 42
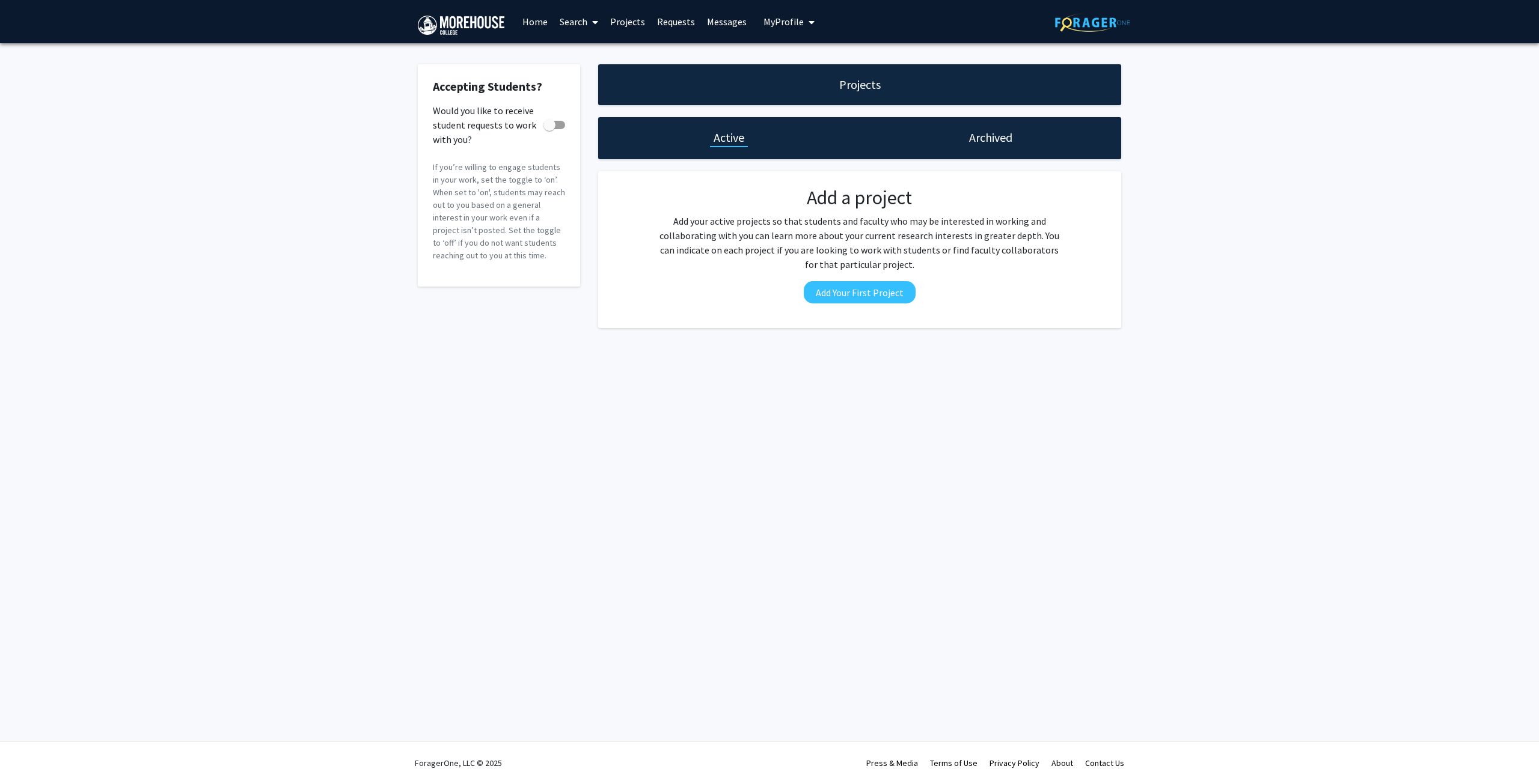
click at [995, 132] on h1 "Archived" at bounding box center [990, 137] width 43 height 17
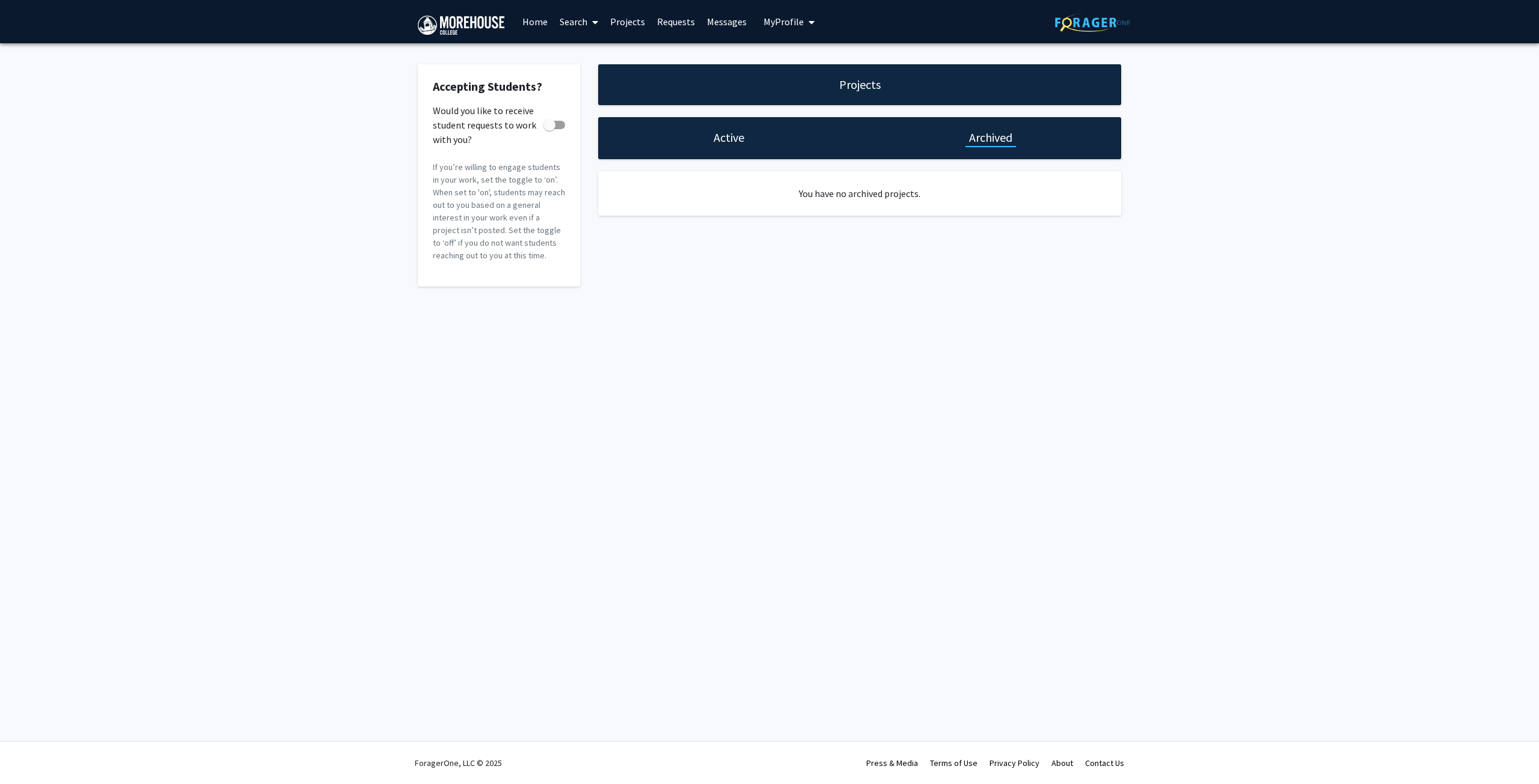
click at [627, 19] on link "Projects" at bounding box center [627, 21] width 47 height 42
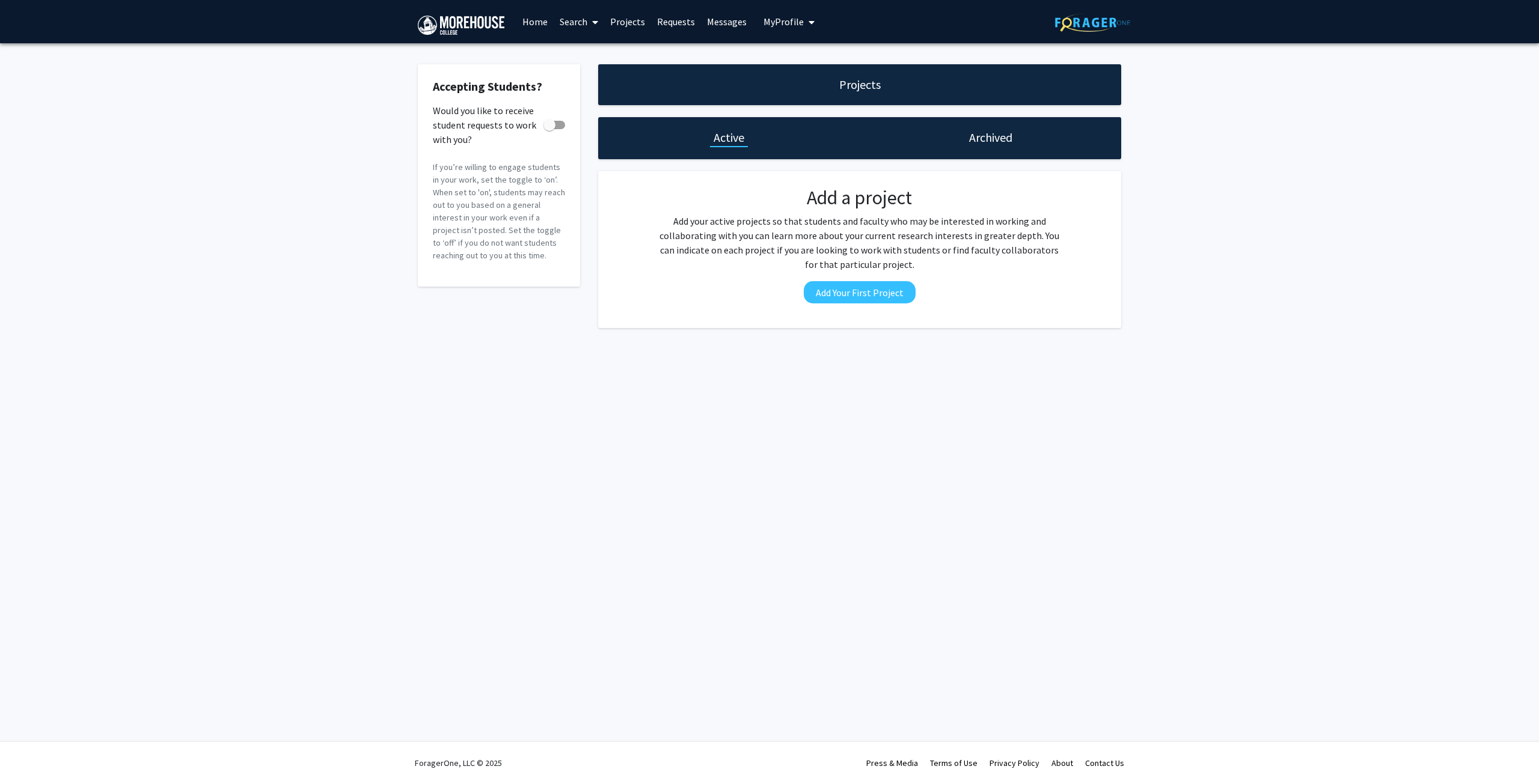
click at [525, 22] on link "Home" at bounding box center [535, 21] width 37 height 42
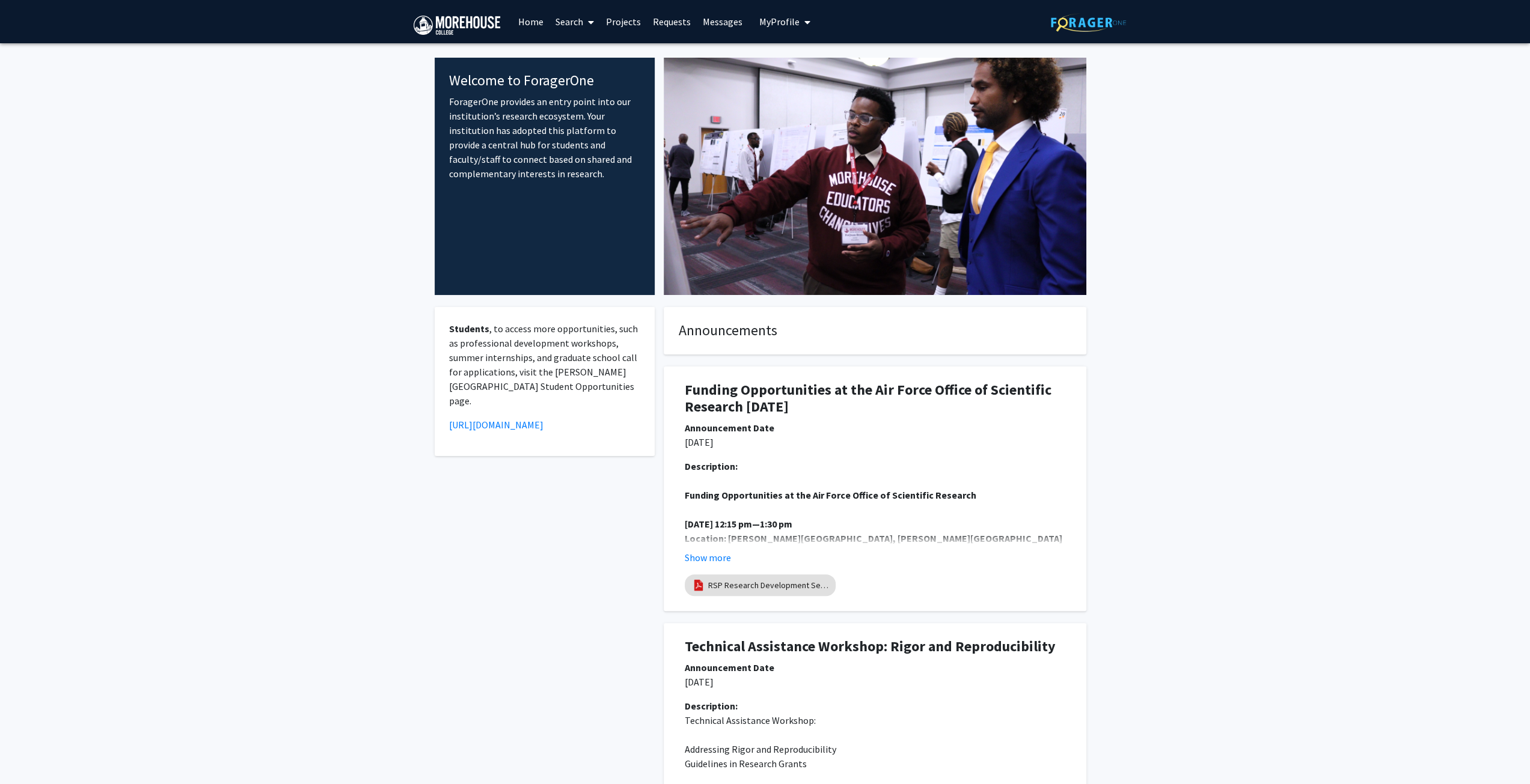
click at [473, 17] on img at bounding box center [457, 25] width 87 height 19
